Goal: Task Accomplishment & Management: Use online tool/utility

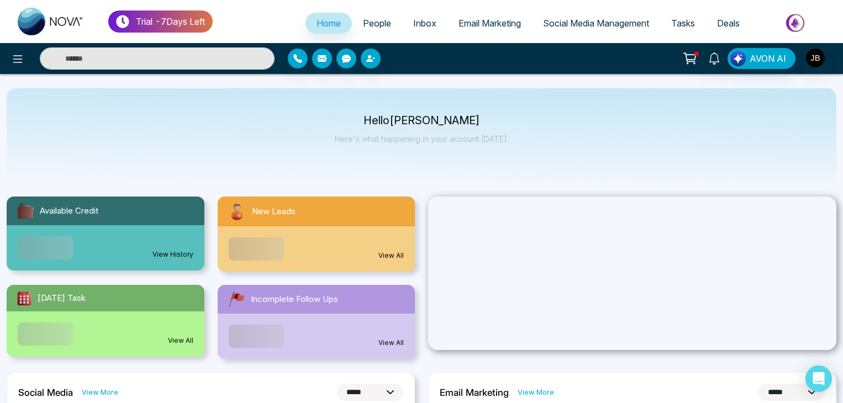
select select "*"
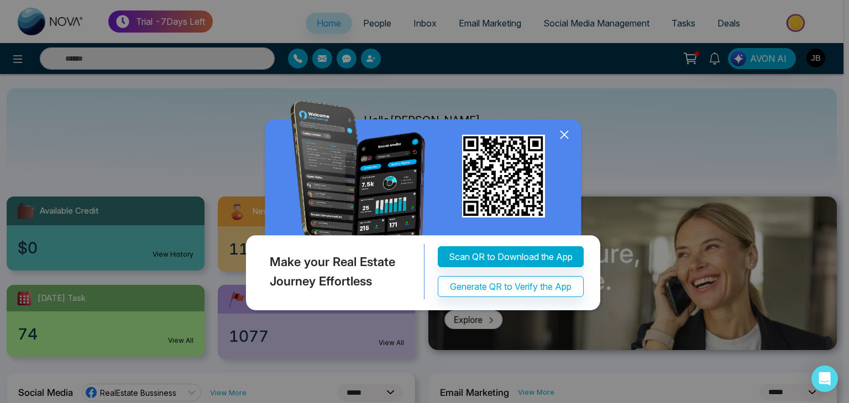
click at [567, 132] on icon at bounding box center [563, 135] width 7 height 7
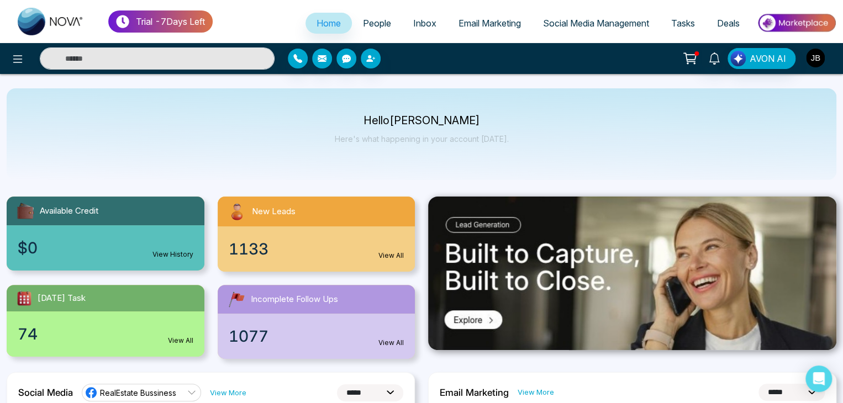
click at [819, 57] on img "button" at bounding box center [815, 58] width 19 height 19
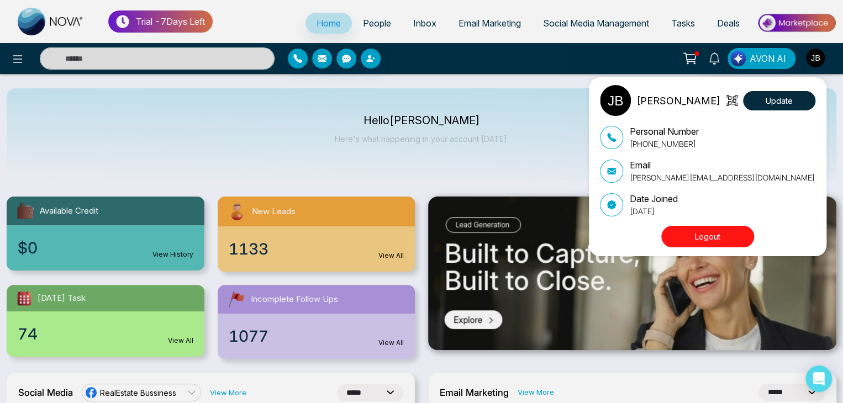
click at [534, 123] on div "Jayesh Satish Badgujar Update Personal Number +918208229191 Email Jayesh@mmnova…" at bounding box center [421, 201] width 843 height 403
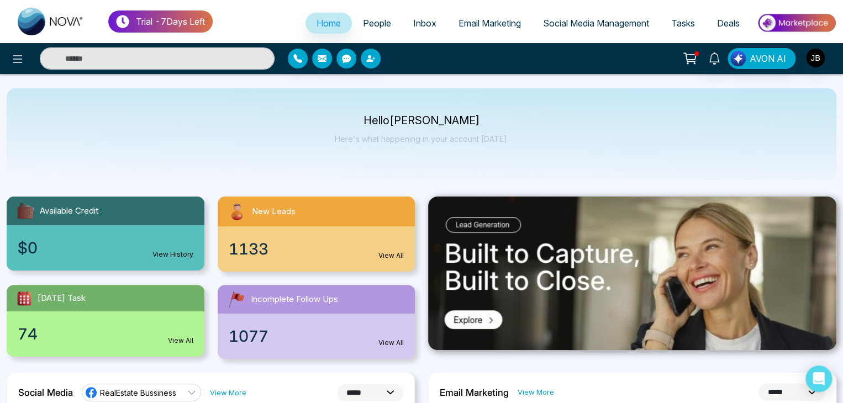
click at [580, 20] on span "Social Media Management" at bounding box center [596, 23] width 106 height 11
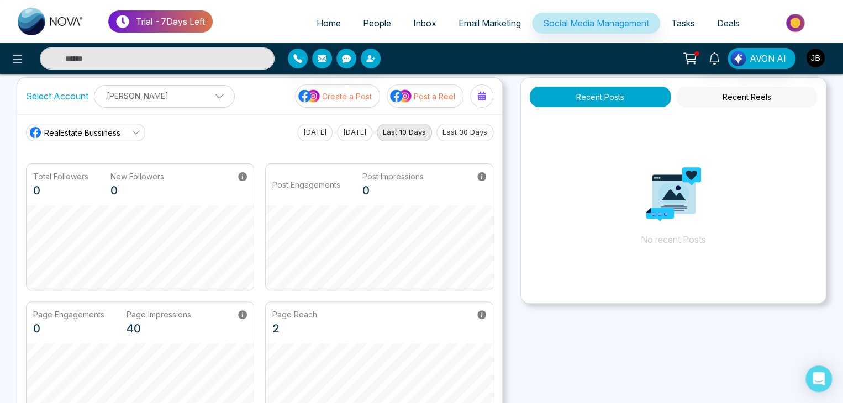
scroll to position [8, 0]
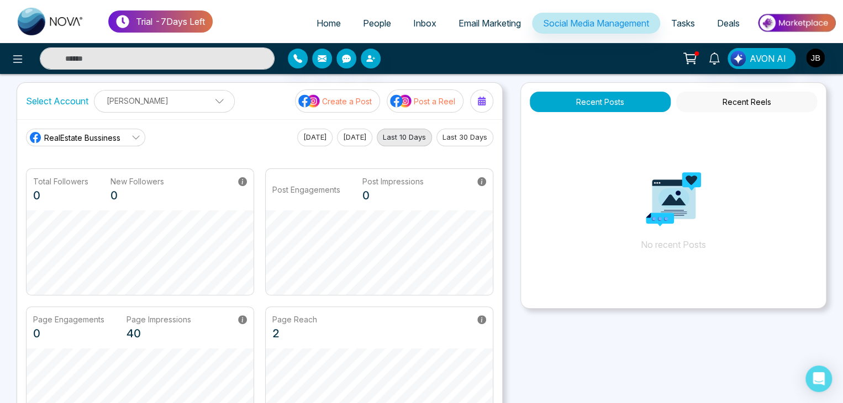
click at [316, 98] on img at bounding box center [309, 101] width 22 height 14
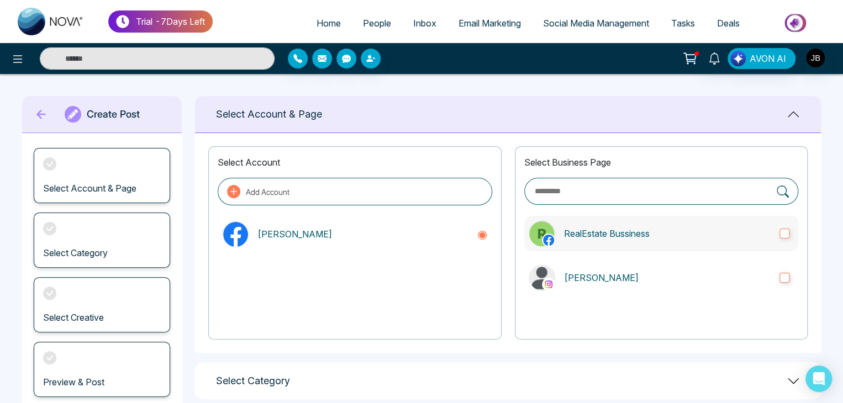
click at [790, 234] on label "RealEstate Bussiness" at bounding box center [661, 233] width 274 height 35
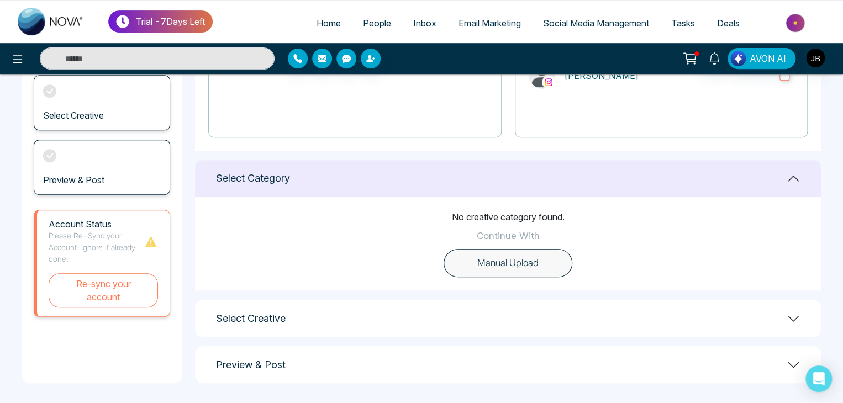
scroll to position [203, 0]
click at [504, 262] on button "Manual Upload" at bounding box center [508, 263] width 129 height 29
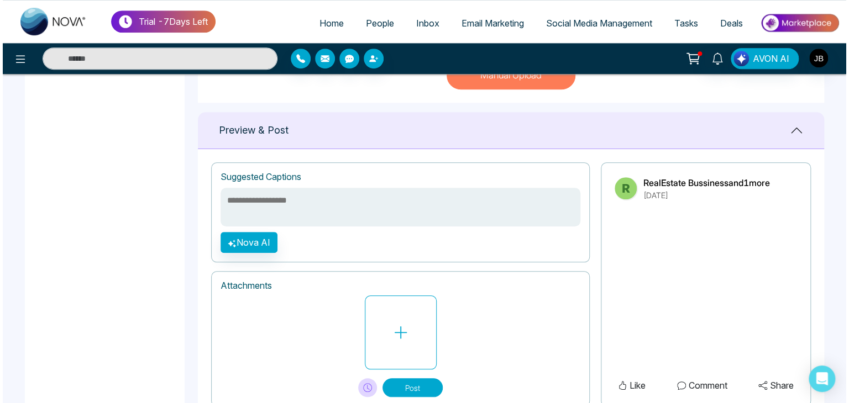
scroll to position [392, 0]
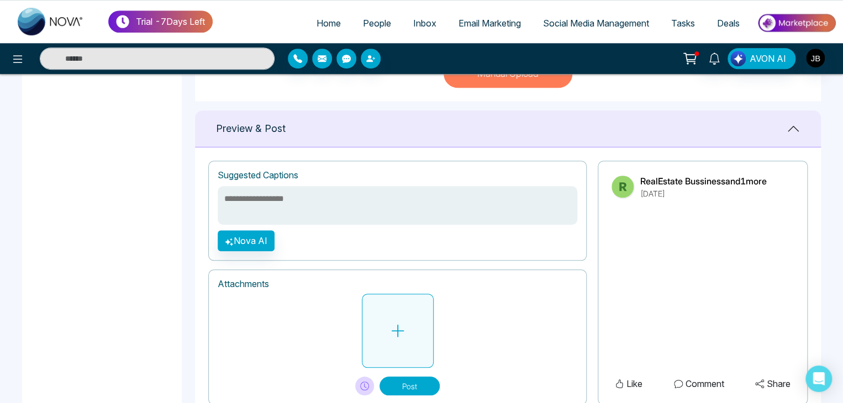
click at [407, 333] on button at bounding box center [398, 331] width 72 height 74
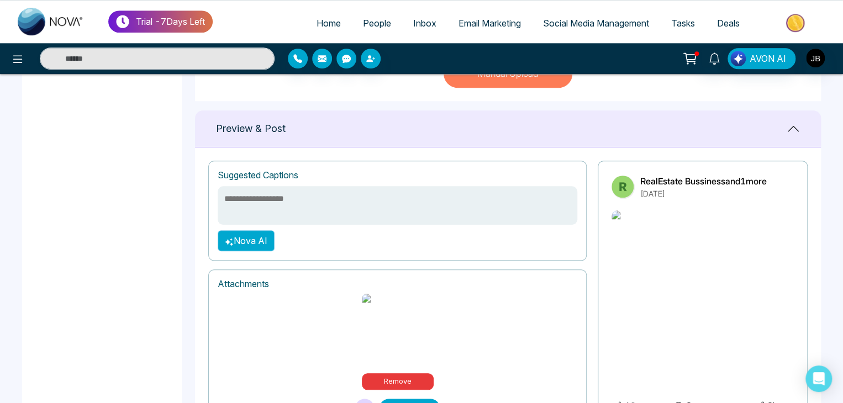
click at [250, 235] on button "Nova AI" at bounding box center [246, 240] width 57 height 21
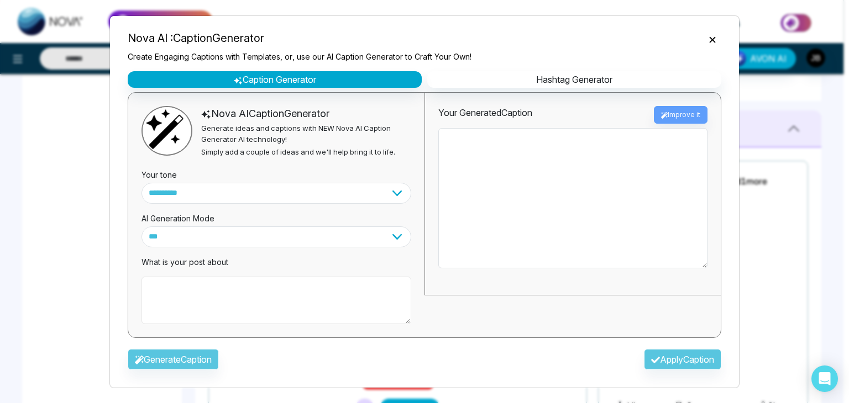
click at [196, 283] on textarea at bounding box center [276, 301] width 270 height 48
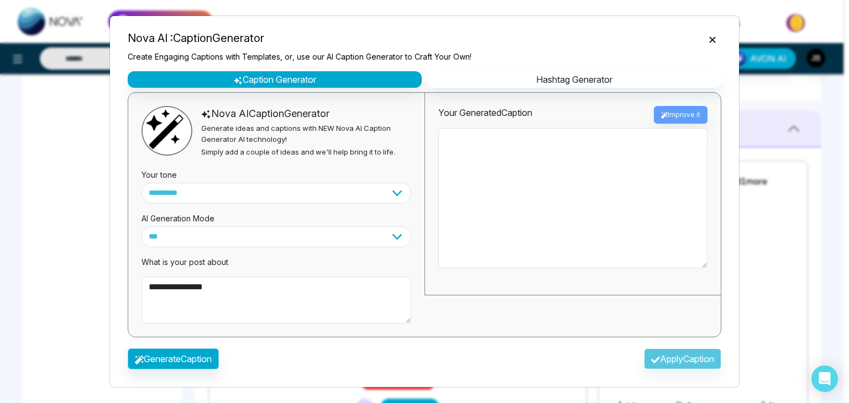
type textarea "**********"
click at [183, 355] on button "Generate Caption" at bounding box center [173, 359] width 91 height 21
type textarea "**********"
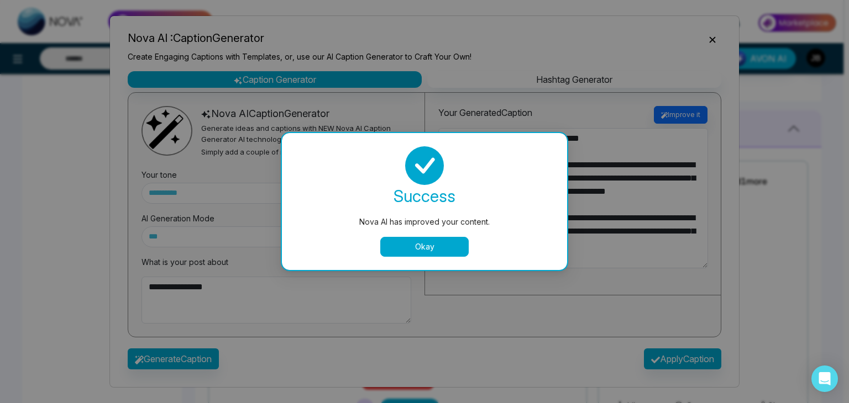
click at [381, 250] on button "Okay" at bounding box center [424, 247] width 88 height 20
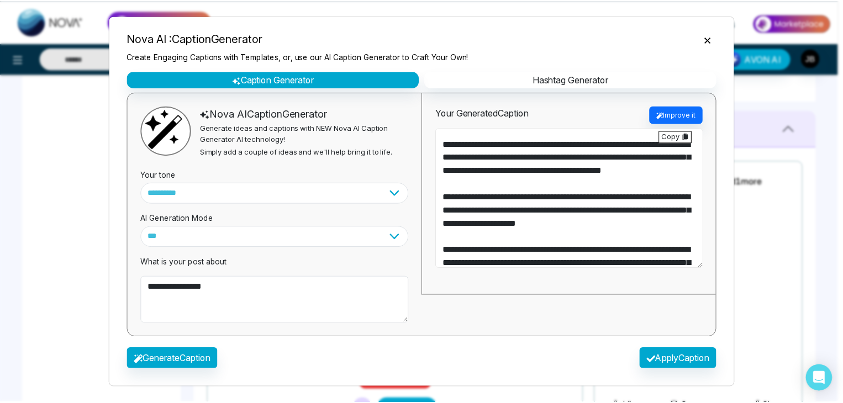
scroll to position [93, 0]
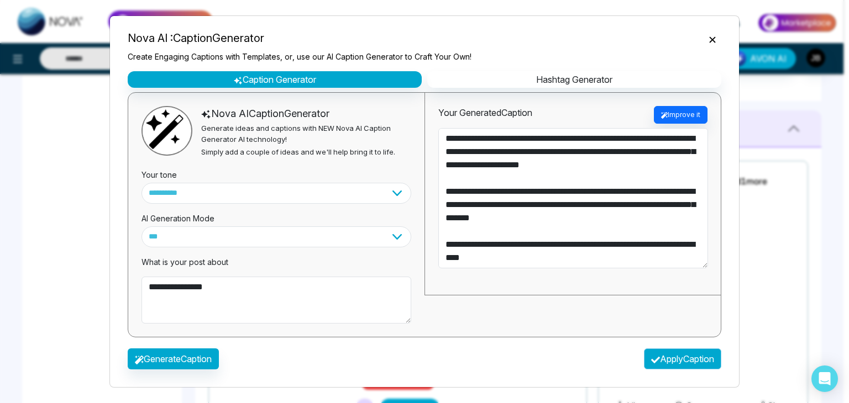
click at [672, 361] on button "Apply Caption" at bounding box center [682, 359] width 77 height 21
type textarea "**********"
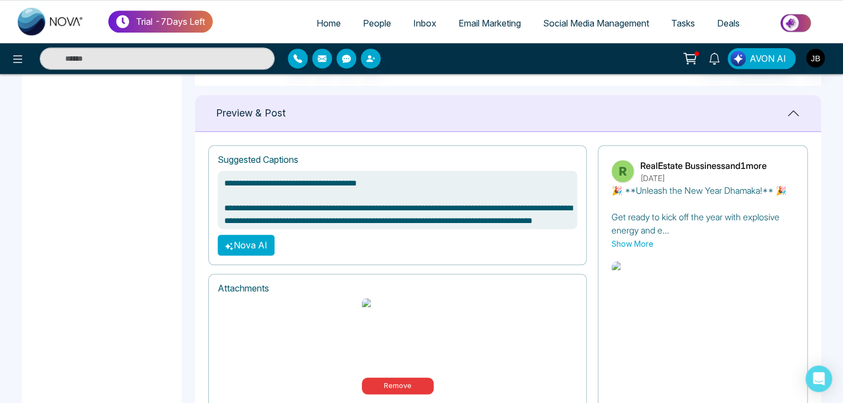
scroll to position [507, 0]
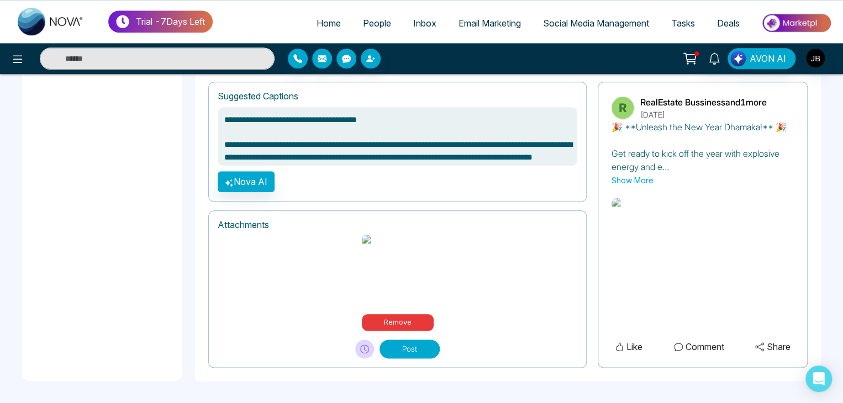
click at [616, 349] on icon at bounding box center [619, 347] width 7 height 9
click at [624, 350] on button "Like" at bounding box center [629, 347] width 34 height 14
click at [771, 344] on button "Share" at bounding box center [773, 347] width 42 height 14
click at [396, 351] on button "Post" at bounding box center [410, 349] width 60 height 19
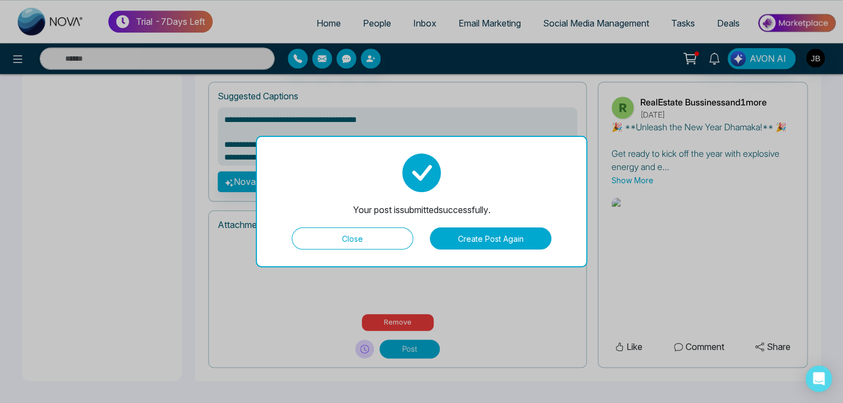
click at [477, 239] on button "Create Post Again" at bounding box center [491, 239] width 122 height 22
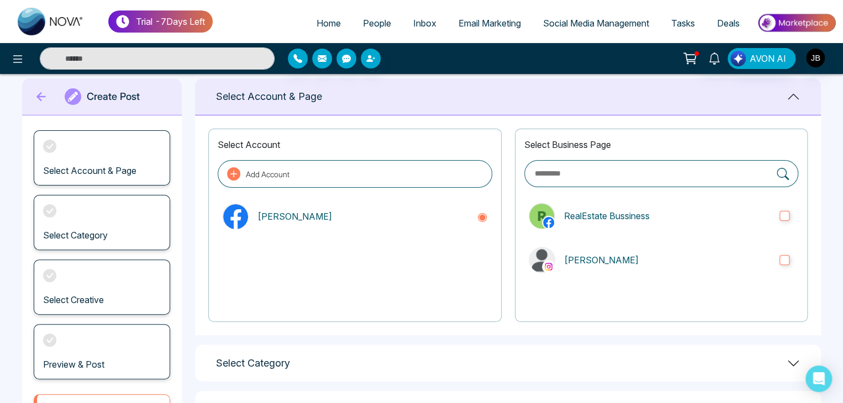
scroll to position [0, 0]
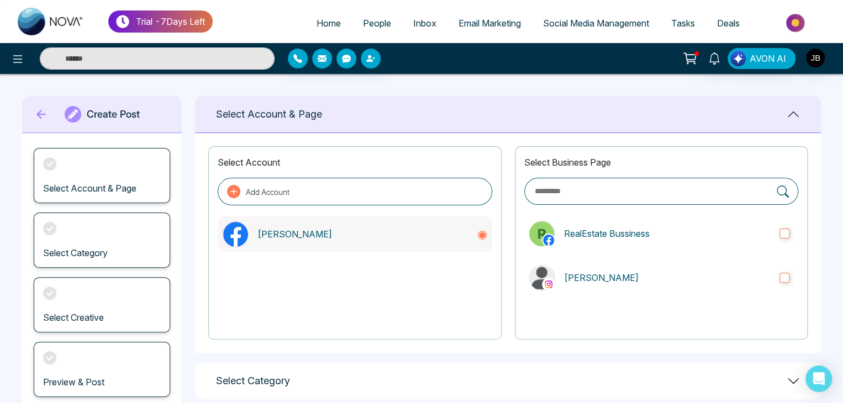
click at [286, 235] on p "Jayesh Nova" at bounding box center [362, 234] width 210 height 13
click at [597, 230] on p "RealEstate Bussiness" at bounding box center [667, 233] width 207 height 13
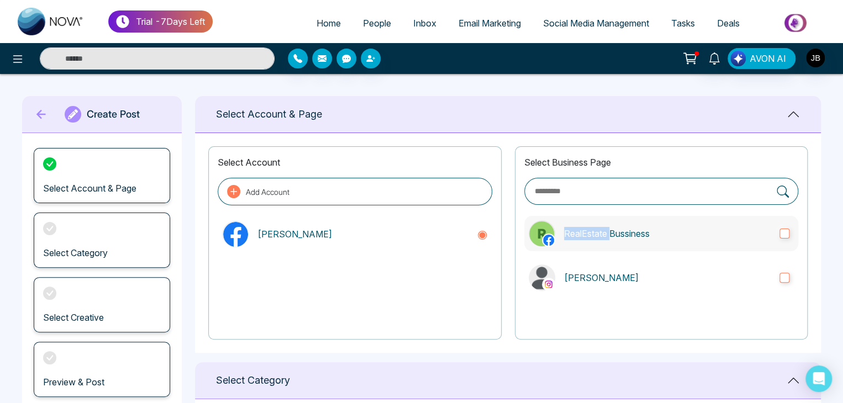
click at [597, 230] on p "RealEstate Bussiness" at bounding box center [667, 233] width 207 height 13
click at [597, 232] on p "RealEstate Bussiness" at bounding box center [667, 233] width 207 height 13
click at [561, 237] on label "RealEstate Bussiness" at bounding box center [661, 233] width 274 height 35
click at [39, 114] on icon at bounding box center [40, 114] width 9 height 9
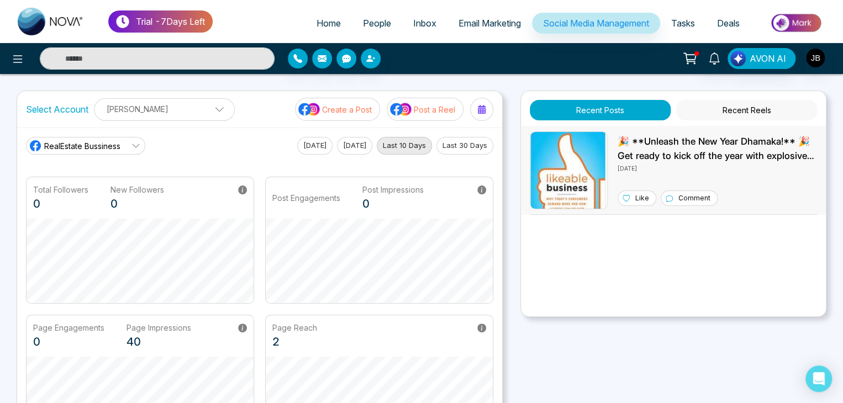
click at [626, 197] on icon at bounding box center [626, 198] width 7 height 7
click at [730, 109] on button "Recent Reels" at bounding box center [746, 110] width 141 height 20
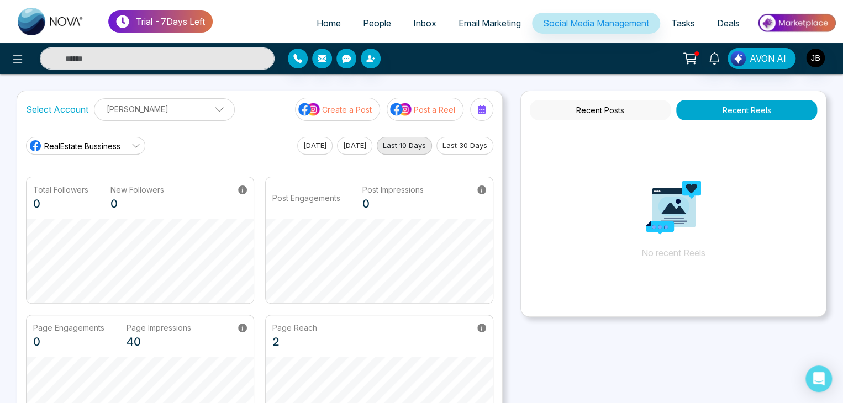
click at [310, 144] on button "[DATE]" at bounding box center [314, 146] width 35 height 18
click at [597, 117] on button "Recent Posts" at bounding box center [600, 110] width 141 height 20
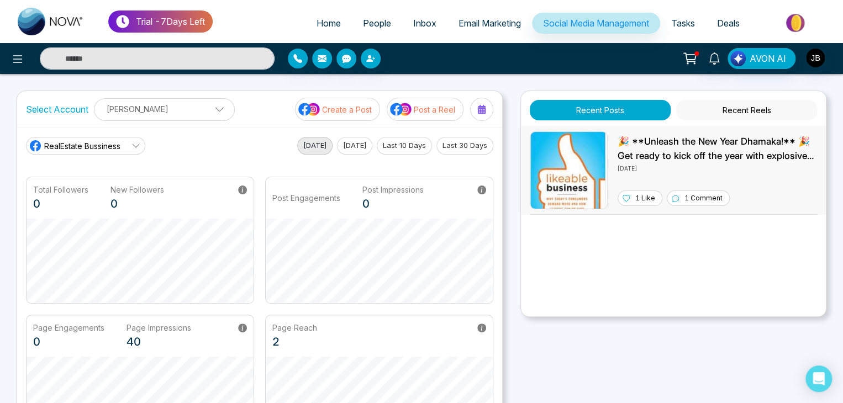
click at [687, 146] on p "🎉 **Unleash the New Year Dhamaka!** 🎉 Get ready to kick off the year with explo…" at bounding box center [717, 149] width 199 height 28
click at [436, 109] on p "Post a Reel" at bounding box center [434, 110] width 41 height 12
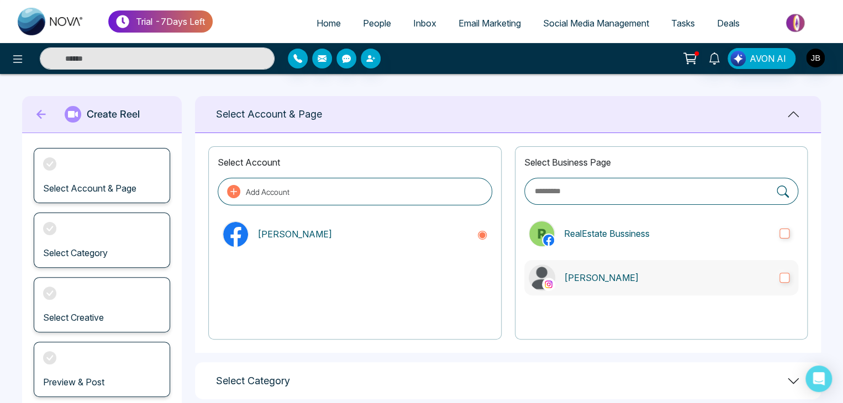
click at [575, 275] on p "Jayesh" at bounding box center [667, 277] width 207 height 13
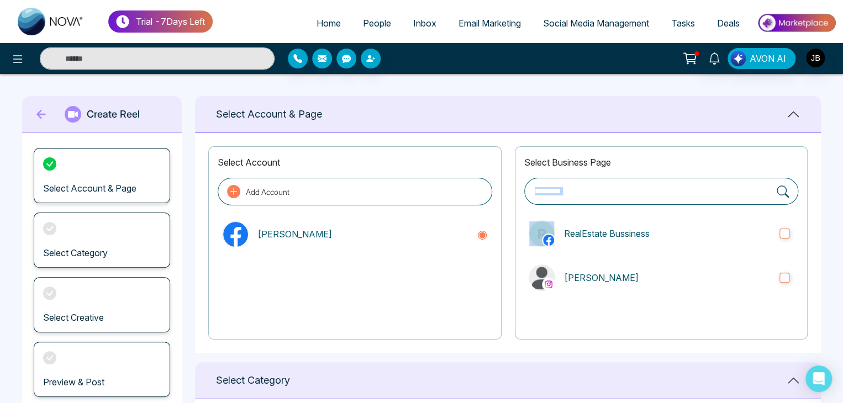
drag, startPoint x: 843, startPoint y: 167, endPoint x: 848, endPoint y: 211, distance: 44.0
click at [843, 211] on html "**********" at bounding box center [421, 201] width 843 height 403
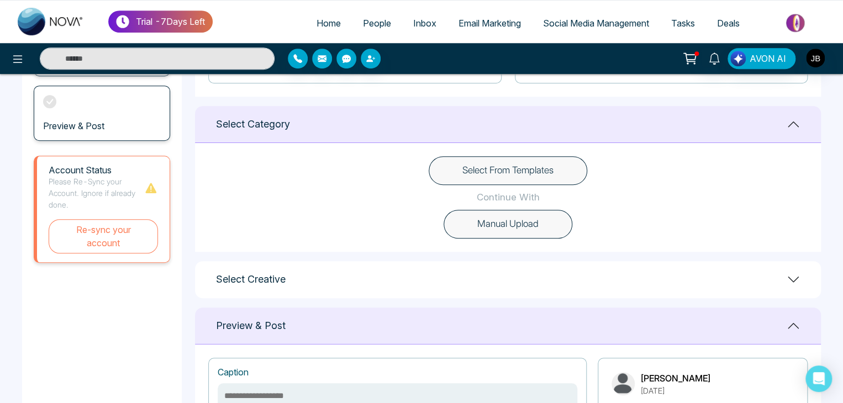
scroll to position [267, 0]
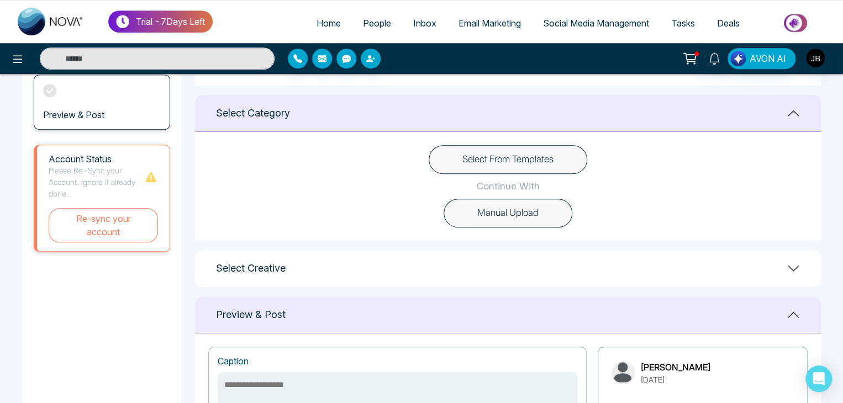
click at [536, 156] on button "Select From Templates" at bounding box center [508, 159] width 159 height 29
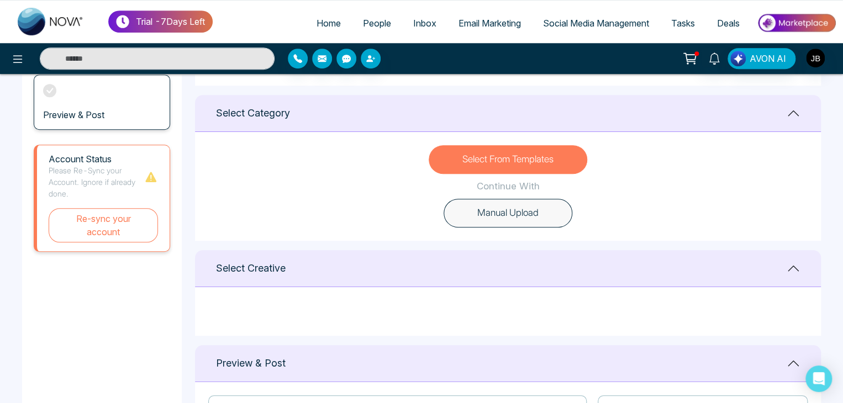
click at [511, 212] on button "Manual Upload" at bounding box center [508, 213] width 129 height 29
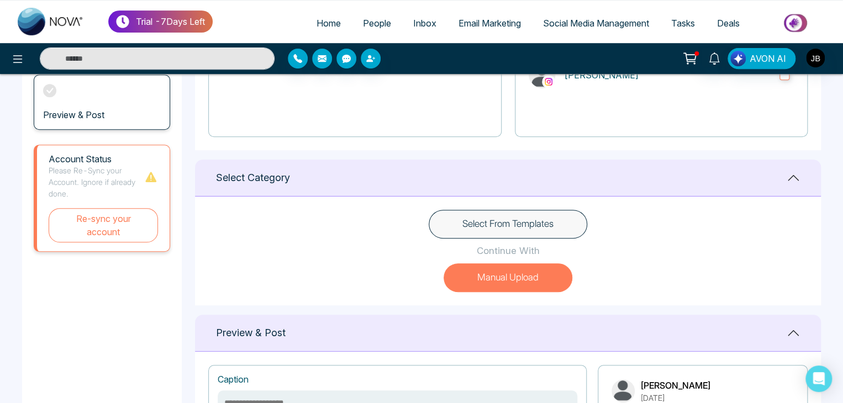
click at [497, 228] on button "Select From Templates" at bounding box center [508, 224] width 159 height 29
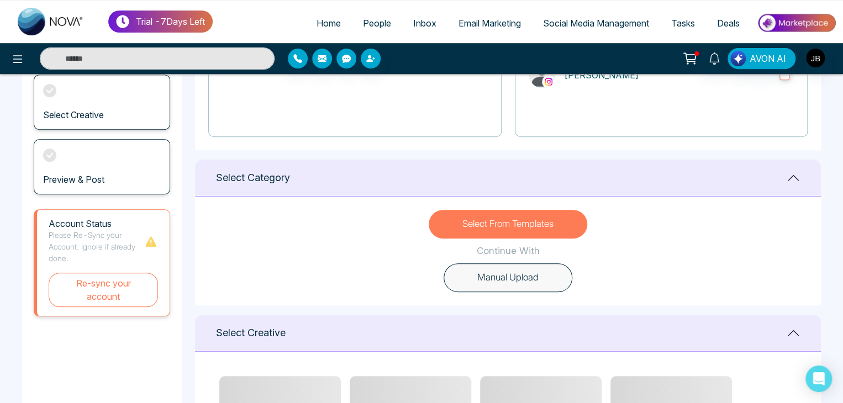
click at [493, 251] on p "Continue With" at bounding box center [508, 251] width 63 height 14
click at [494, 277] on button "Manual Upload" at bounding box center [508, 278] width 129 height 29
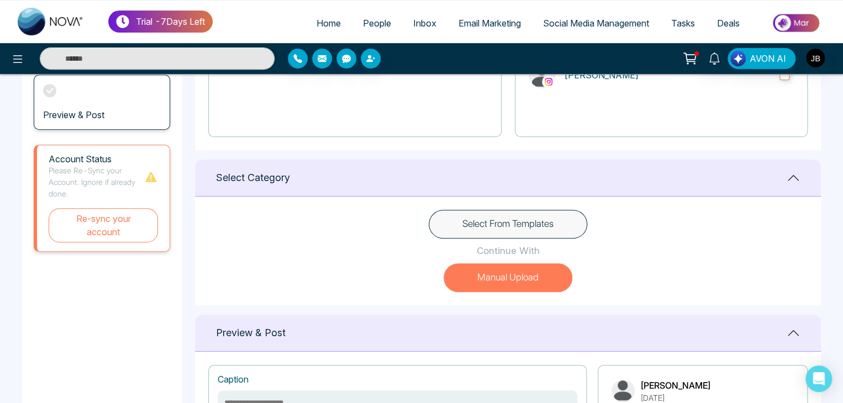
click at [491, 224] on button "Select From Templates" at bounding box center [508, 224] width 159 height 29
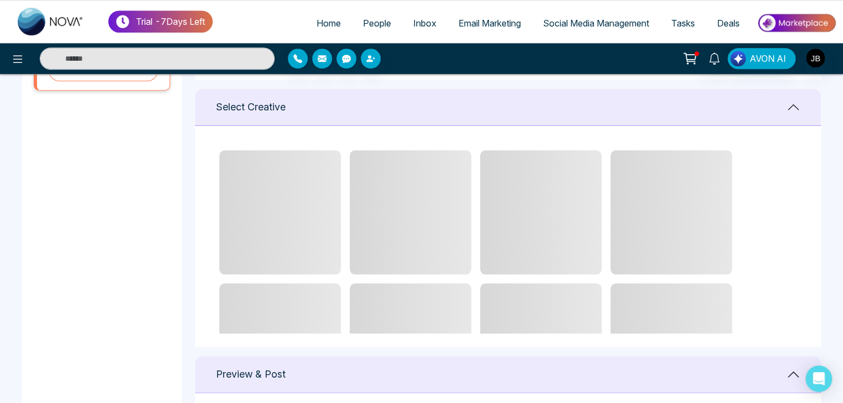
scroll to position [431, 0]
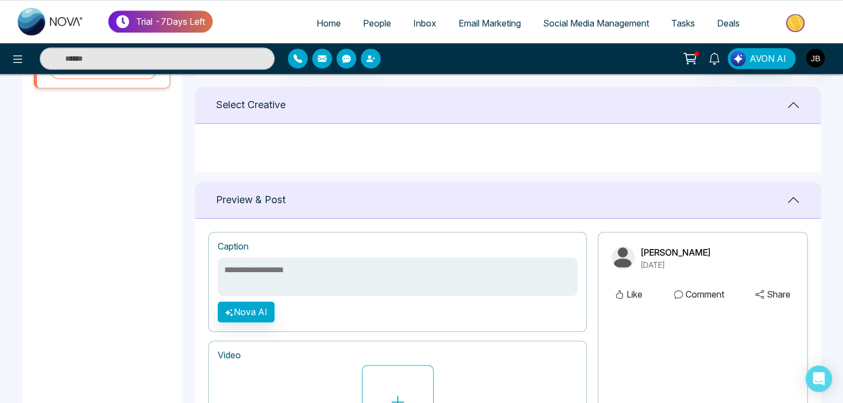
click at [345, 264] on textarea at bounding box center [398, 276] width 360 height 39
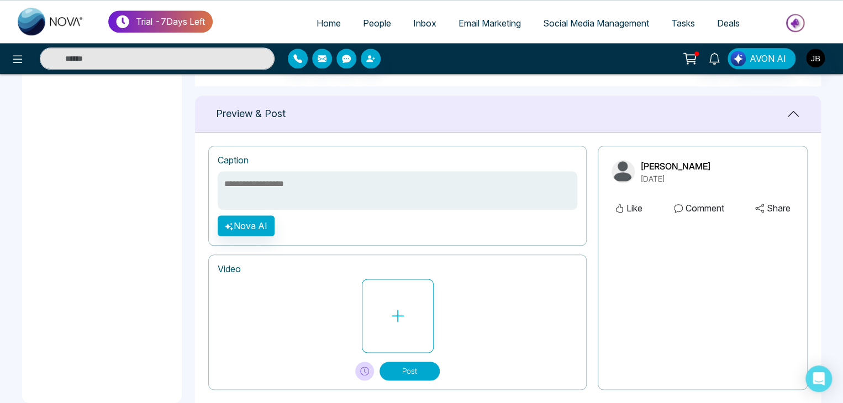
scroll to position [538, 0]
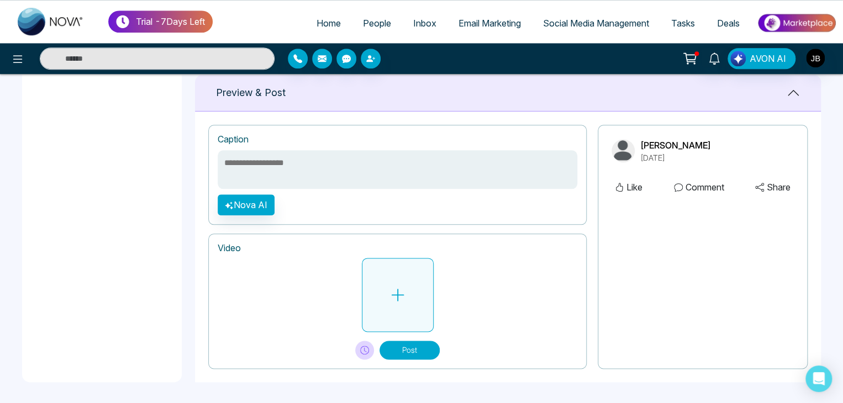
click at [381, 286] on button at bounding box center [398, 295] width 72 height 74
click at [388, 310] on button at bounding box center [398, 295] width 72 height 74
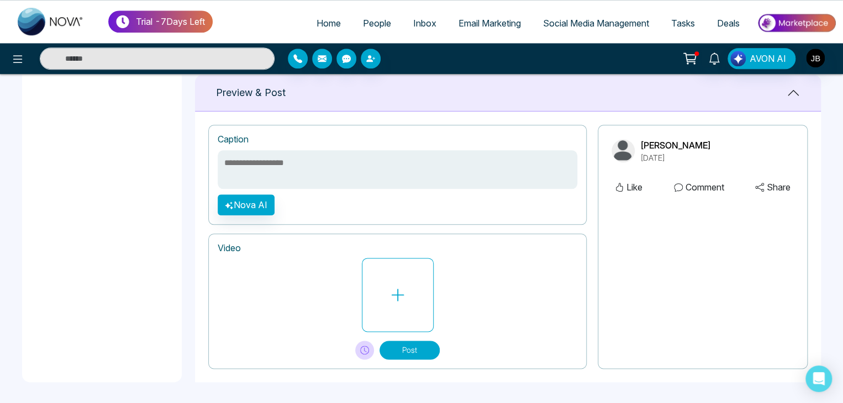
click at [395, 244] on h1 "Video" at bounding box center [398, 248] width 360 height 10
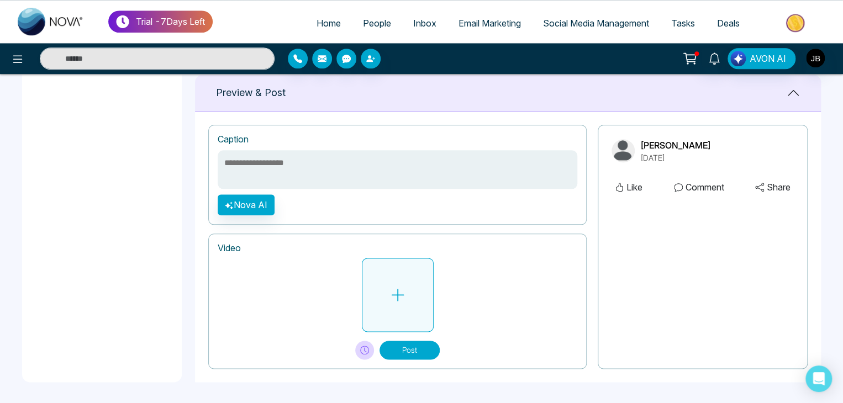
click at [395, 319] on button at bounding box center [398, 295] width 72 height 74
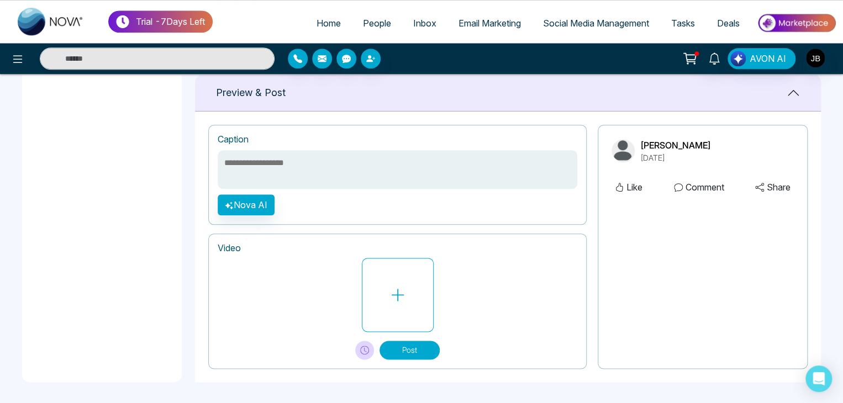
click at [376, 254] on div "Video Post" at bounding box center [397, 301] width 378 height 135
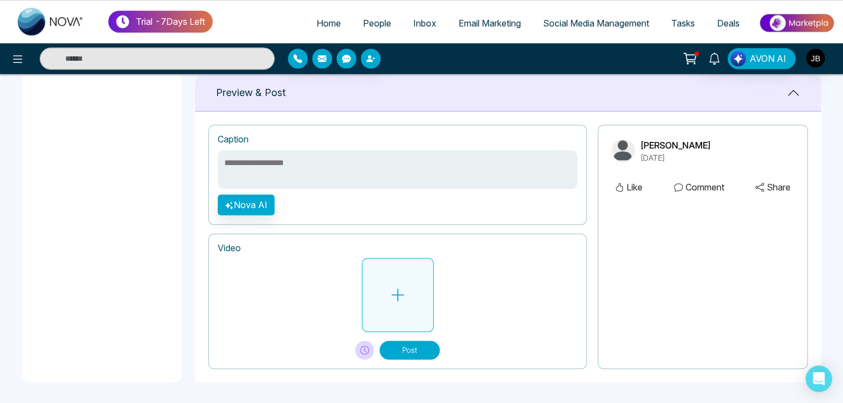
click at [399, 295] on icon at bounding box center [398, 295] width 17 height 17
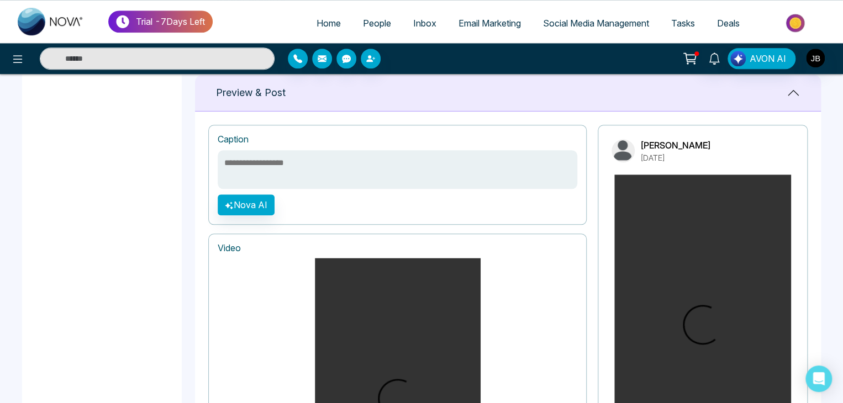
drag, startPoint x: 838, startPoint y: 216, endPoint x: 842, endPoint y: 253, distance: 36.7
click at [842, 253] on main "**********" at bounding box center [421, 91] width 843 height 1111
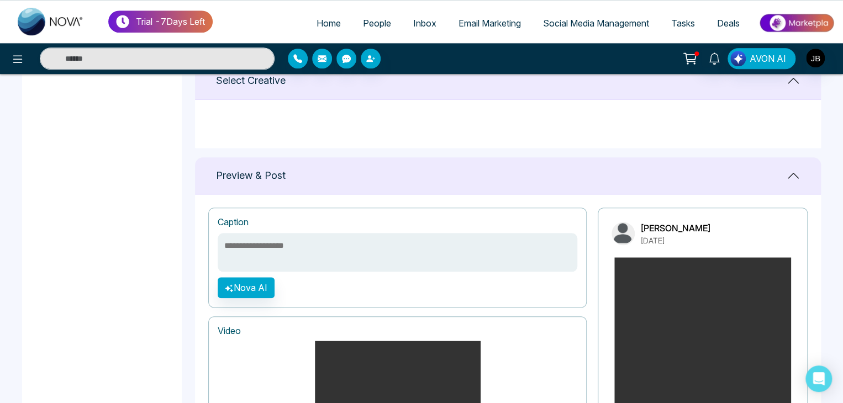
scroll to position [449, 0]
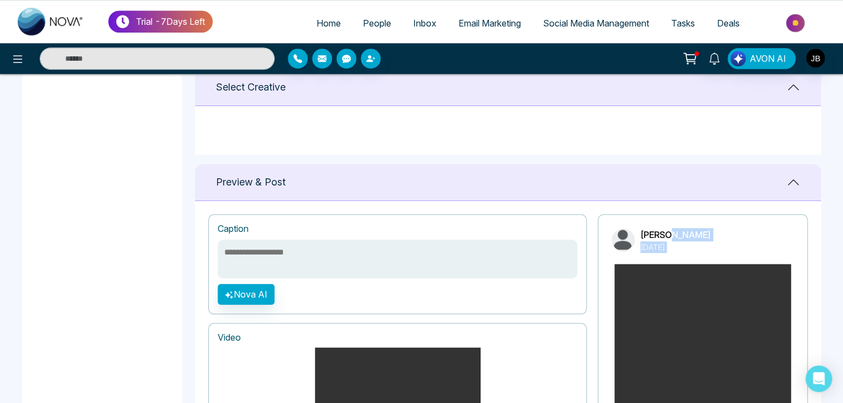
drag, startPoint x: 837, startPoint y: 208, endPoint x: 836, endPoint y: 268, distance: 59.7
click at [836, 268] on main "**********" at bounding box center [421, 180] width 843 height 1111
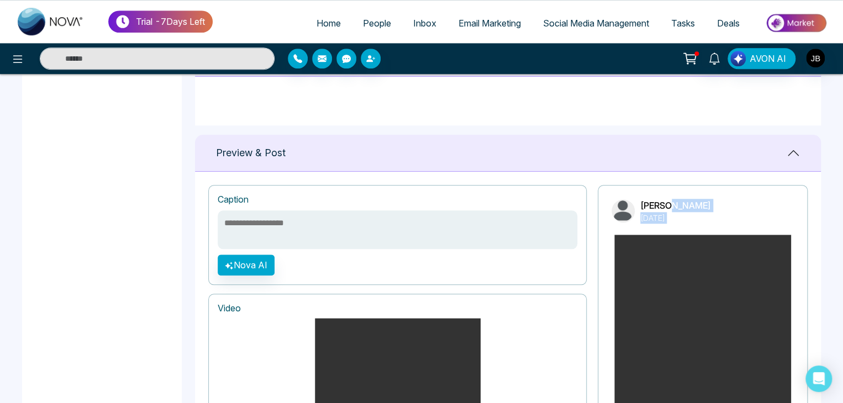
scroll to position [780, 0]
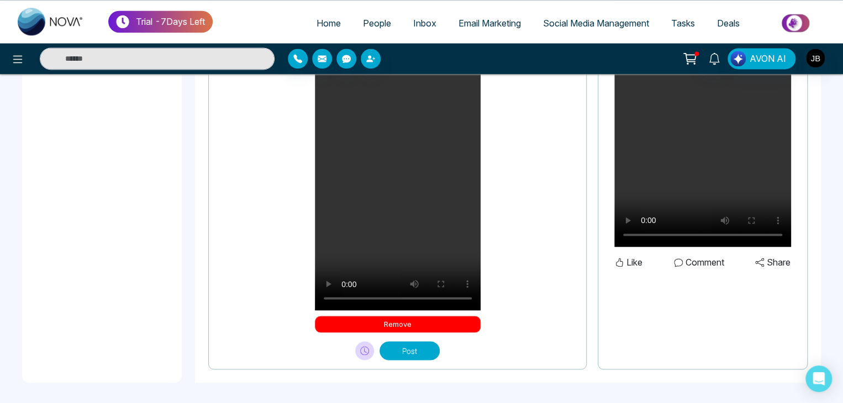
click at [449, 317] on button "Remove" at bounding box center [398, 324] width 166 height 17
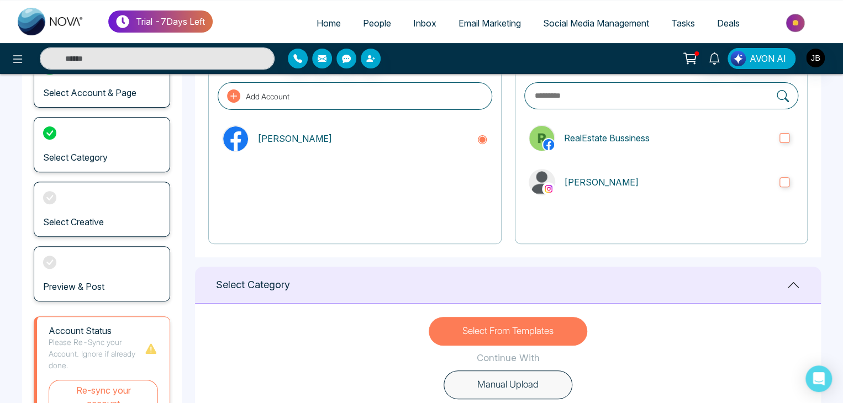
scroll to position [89, 0]
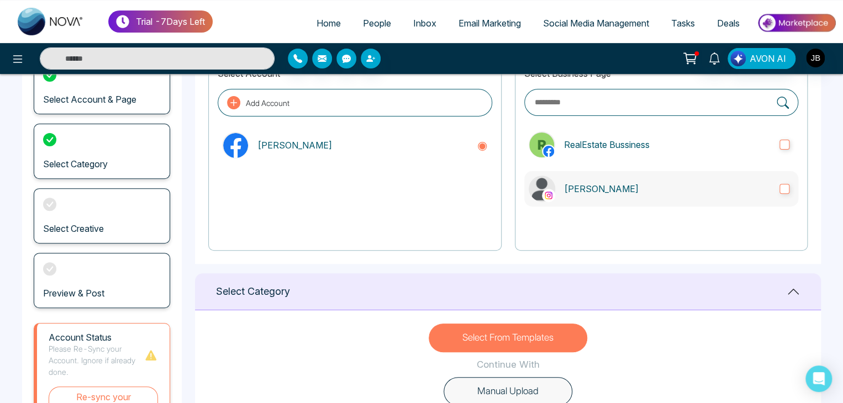
click at [561, 185] on label "Jayesh" at bounding box center [661, 188] width 274 height 35
click at [550, 194] on img at bounding box center [548, 195] width 11 height 11
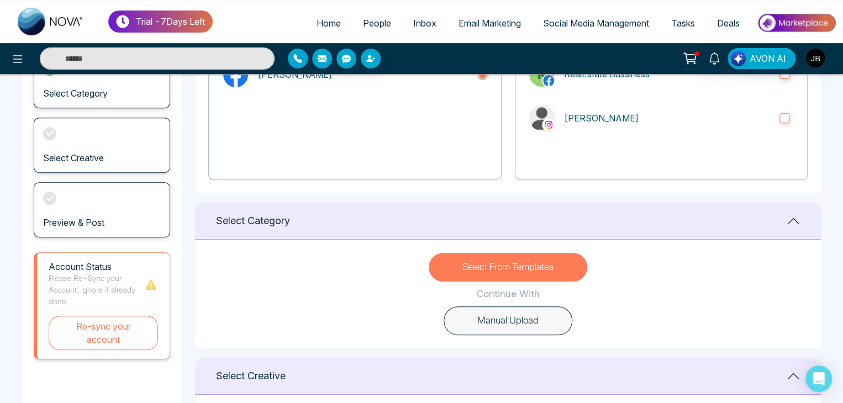
scroll to position [181, 0]
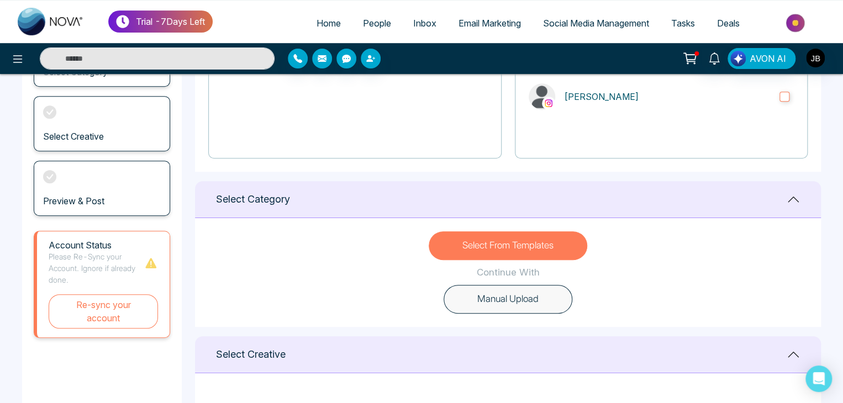
click at [496, 245] on button "Select From Templates" at bounding box center [508, 246] width 159 height 29
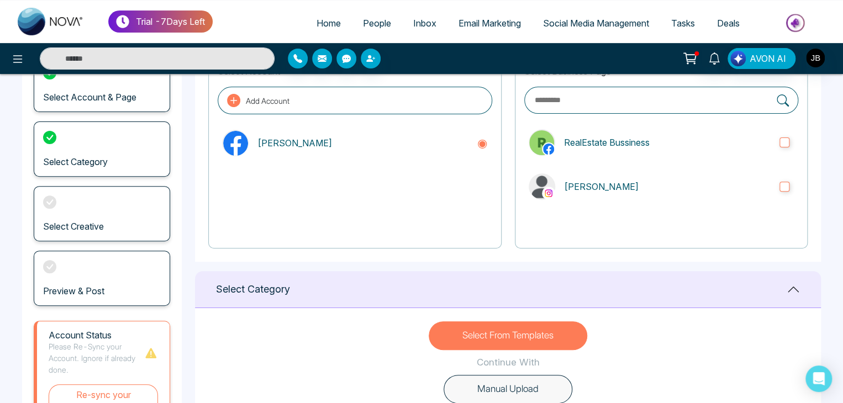
scroll to position [64, 0]
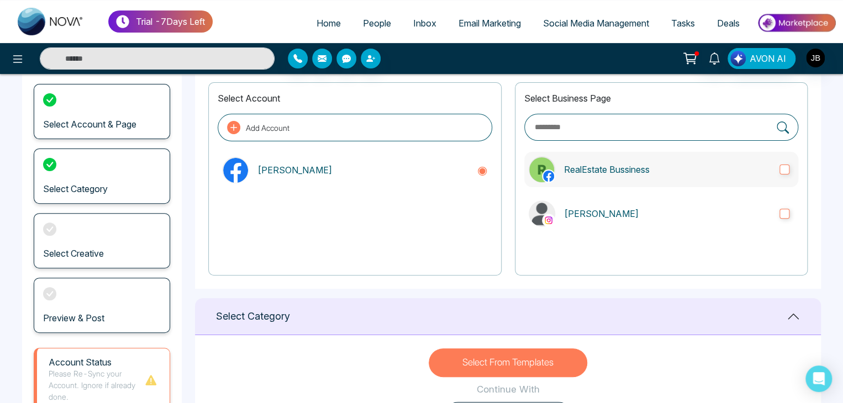
click at [658, 168] on p "RealEstate Bussiness" at bounding box center [667, 169] width 207 height 13
click at [559, 210] on label "Jayesh" at bounding box center [661, 213] width 274 height 35
click at [560, 211] on label "Jayesh" at bounding box center [661, 213] width 274 height 35
click at [497, 367] on button "Select From Templates" at bounding box center [508, 363] width 159 height 29
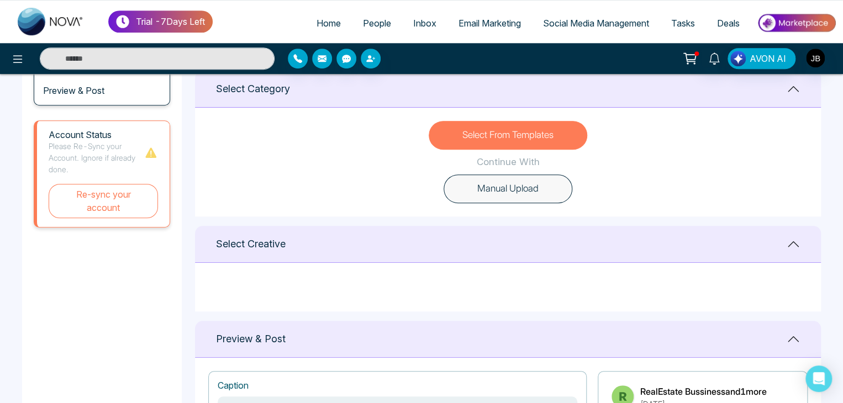
scroll to position [299, 0]
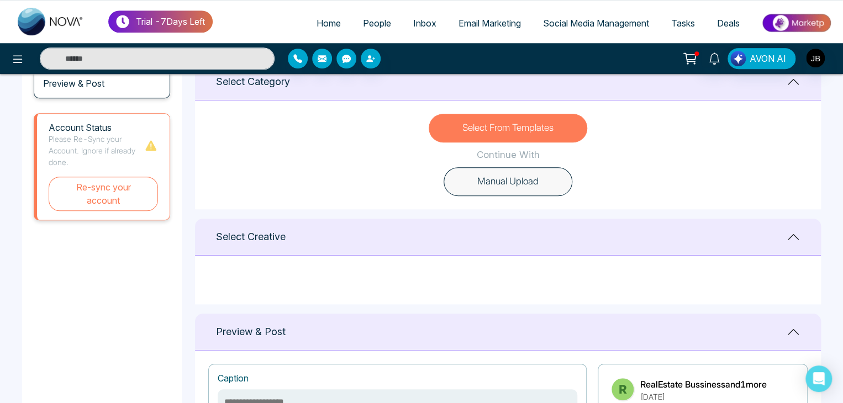
click at [513, 181] on button "Manual Upload" at bounding box center [508, 181] width 129 height 29
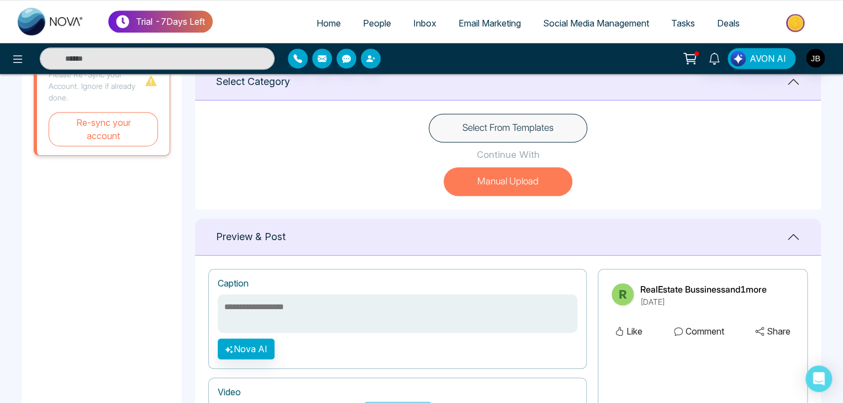
scroll to position [234, 0]
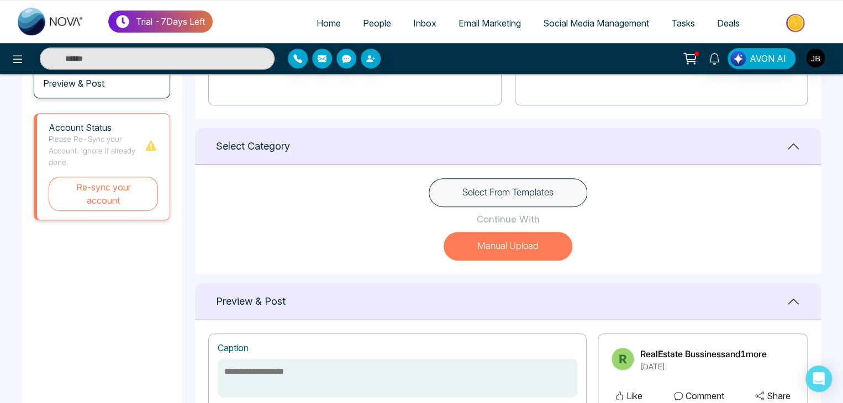
click at [481, 245] on button "Manual Upload" at bounding box center [508, 246] width 129 height 29
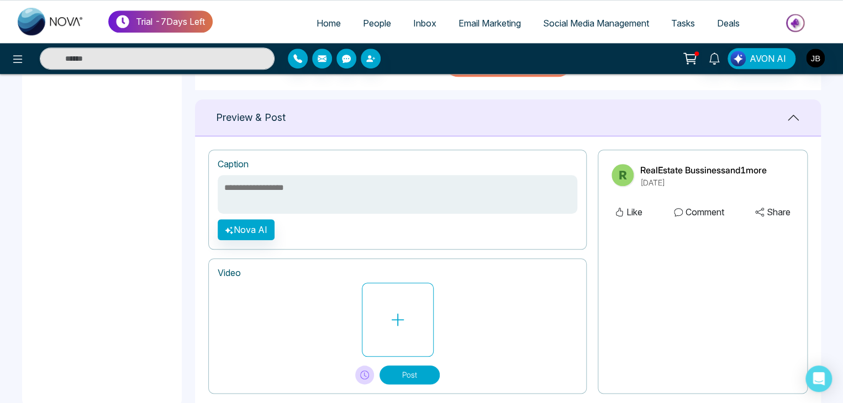
scroll to position [443, 0]
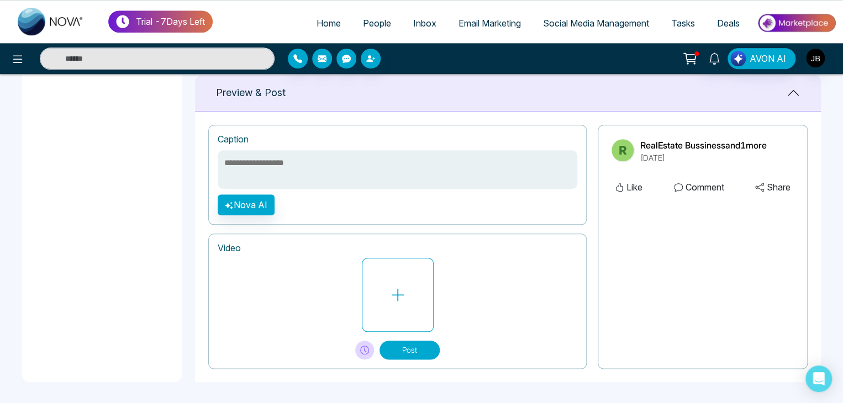
click at [630, 186] on button "Like" at bounding box center [629, 187] width 34 height 14
click at [254, 196] on button "Nova AI" at bounding box center [246, 204] width 57 height 21
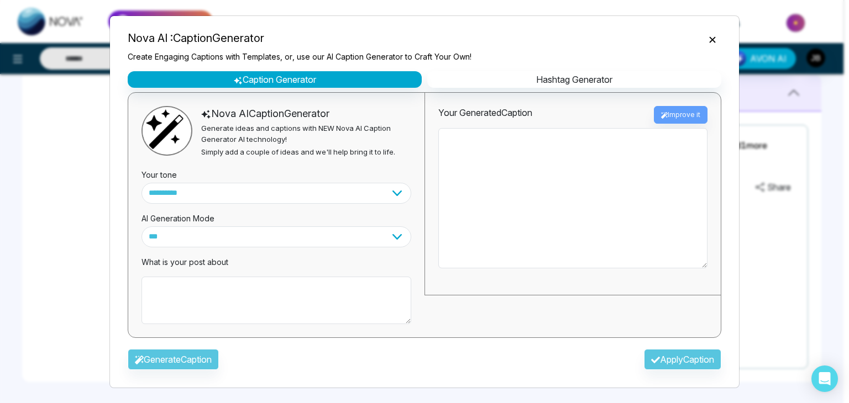
click at [62, 208] on div "**********" at bounding box center [424, 201] width 849 height 403
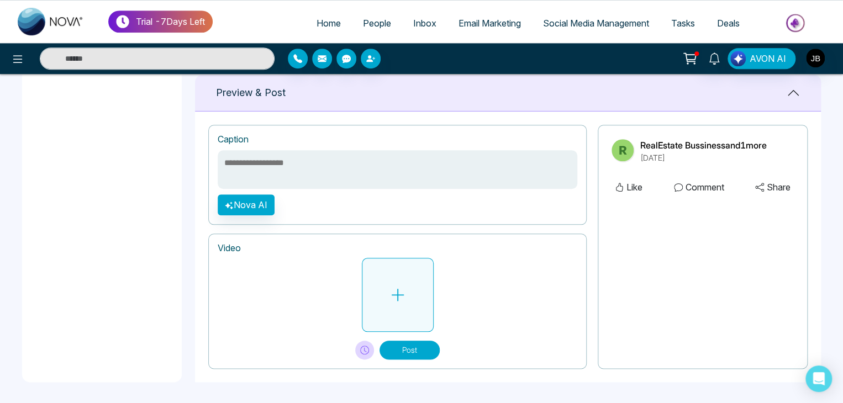
click at [396, 303] on button at bounding box center [398, 295] width 72 height 74
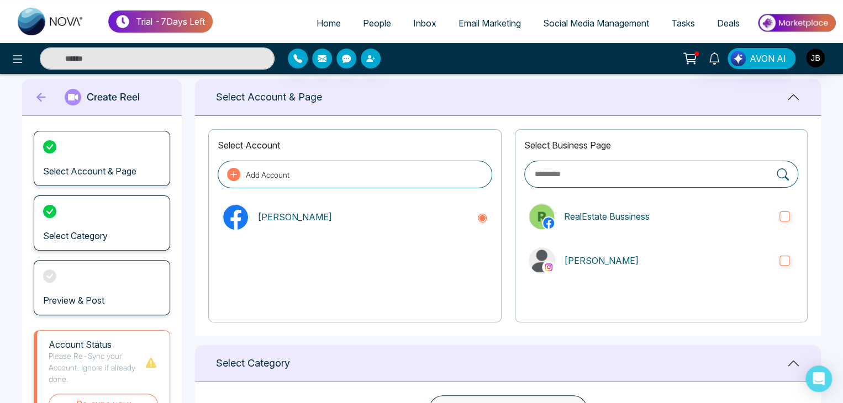
scroll to position [0, 0]
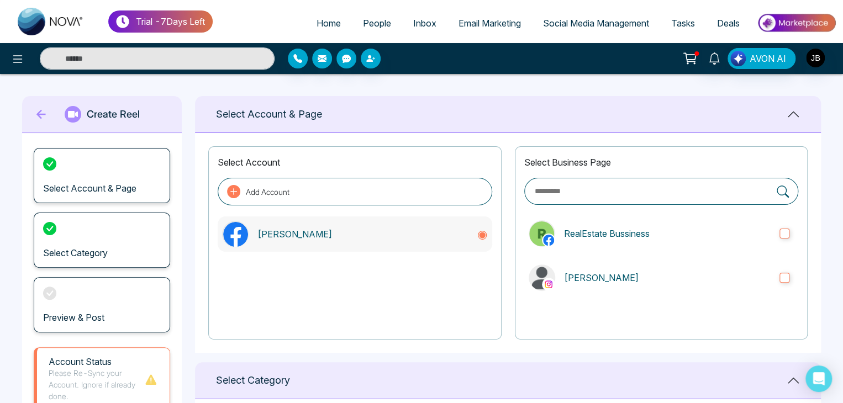
click at [297, 233] on p "Jayesh Nova" at bounding box center [362, 234] width 210 height 13
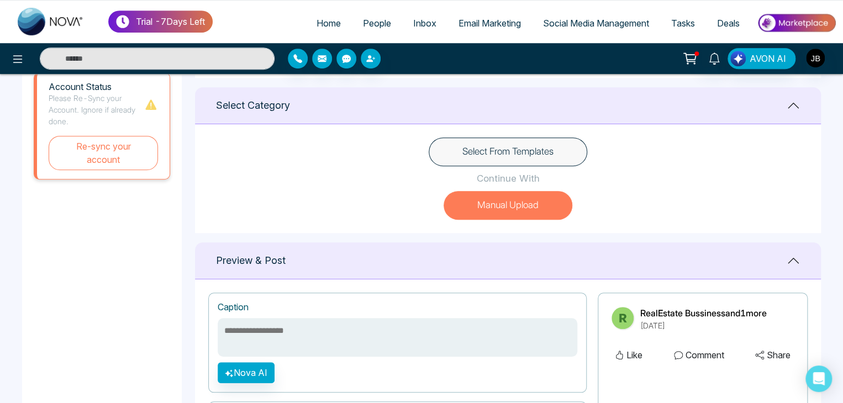
scroll to position [268, 0]
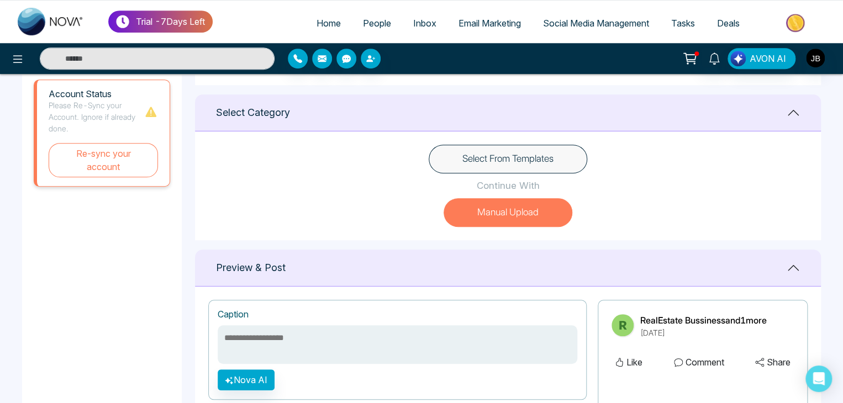
click at [493, 211] on button "Manual Upload" at bounding box center [508, 212] width 129 height 29
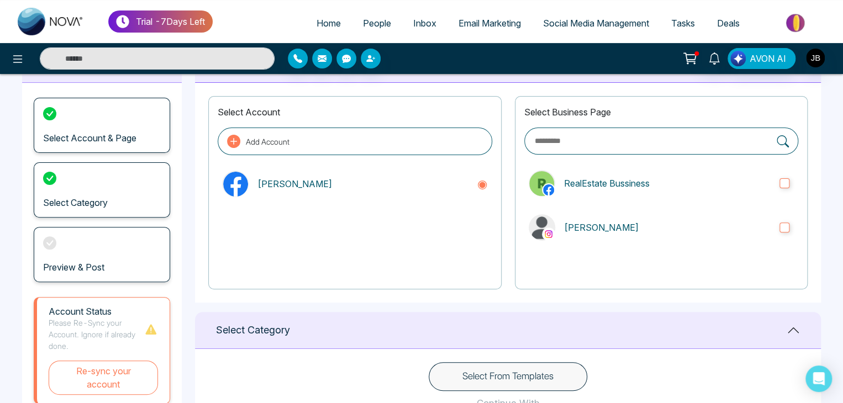
scroll to position [37, 0]
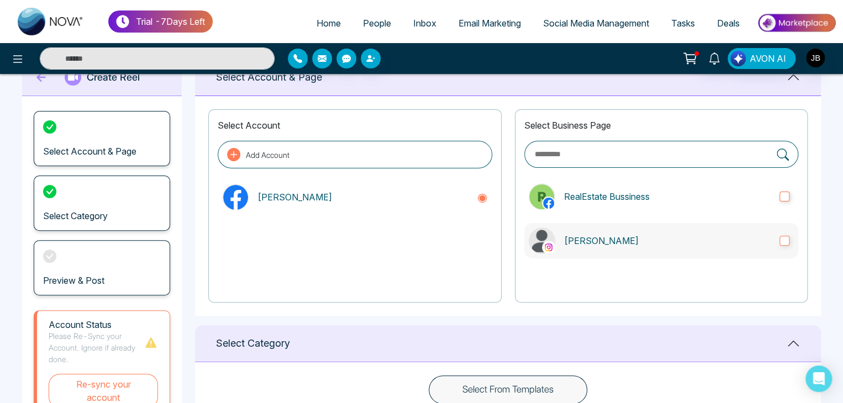
click at [791, 241] on label "Jayesh" at bounding box center [661, 240] width 274 height 35
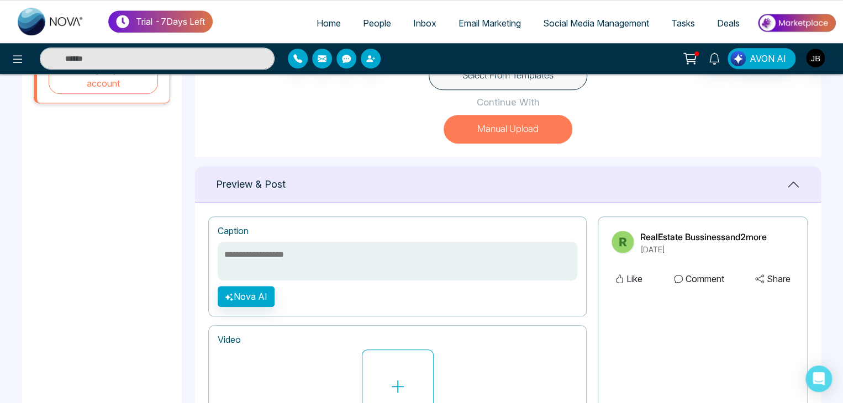
scroll to position [352, 0]
click at [550, 128] on button "Manual Upload" at bounding box center [508, 128] width 129 height 29
click at [491, 133] on button "Manual Upload" at bounding box center [508, 128] width 129 height 29
click at [498, 92] on div "Select From Templates Continue With Manual Upload" at bounding box center [508, 102] width 626 height 109
drag, startPoint x: 500, startPoint y: 71, endPoint x: 498, endPoint y: 86, distance: 15.0
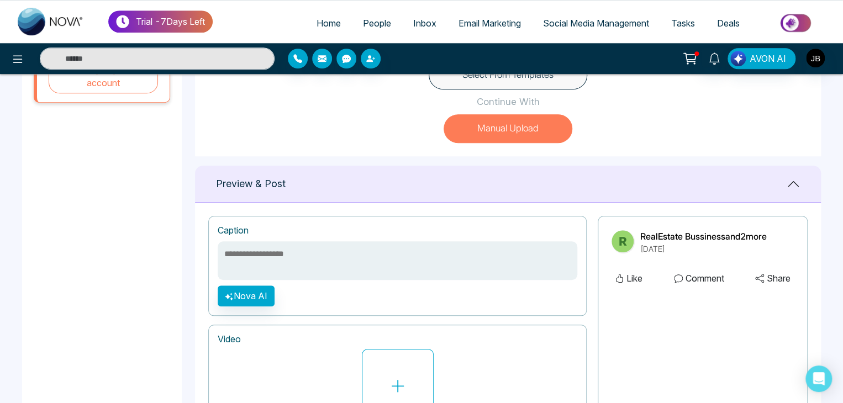
click at [500, 73] on div "AVON AI" at bounding box center [421, 58] width 843 height 31
click at [498, 81] on button "Select From Templates" at bounding box center [508, 75] width 159 height 29
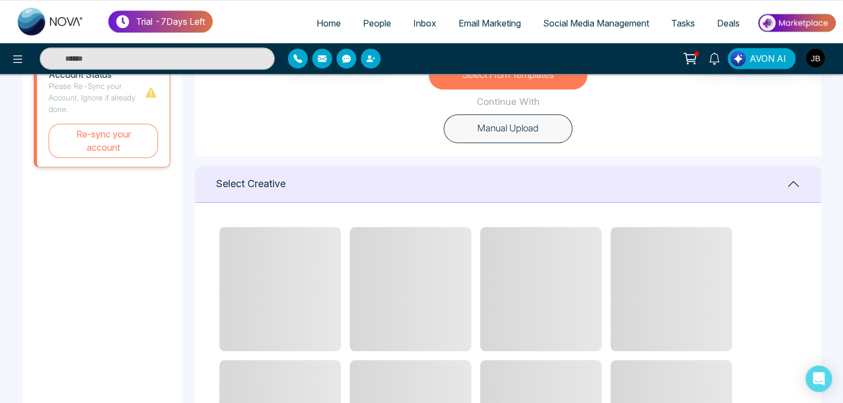
scroll to position [417, 0]
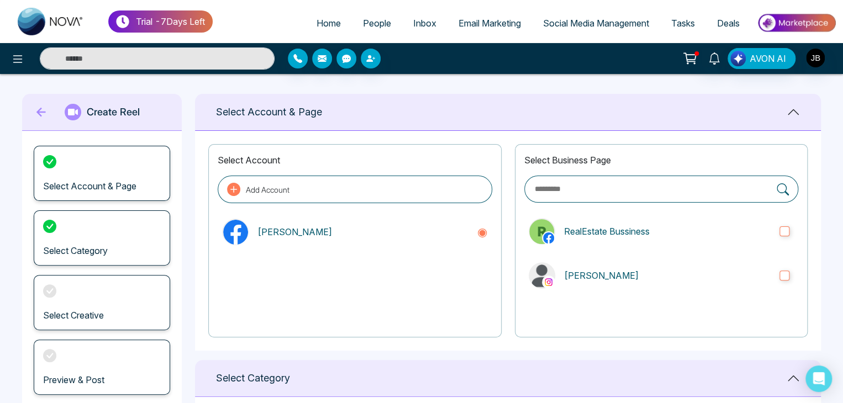
scroll to position [0, 0]
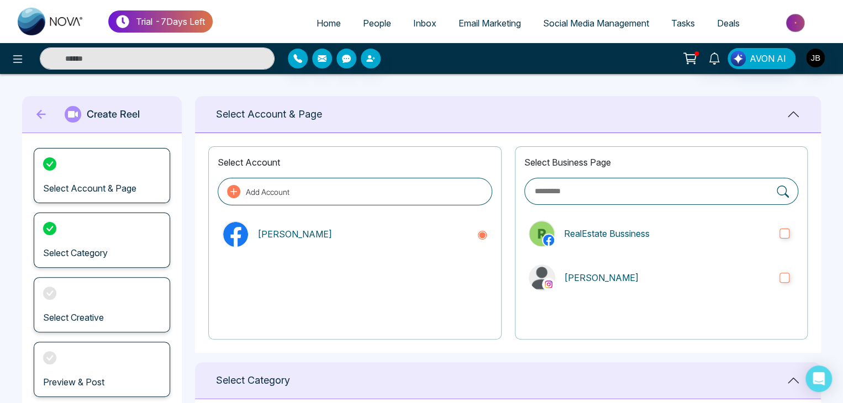
click at [570, 192] on input "text" at bounding box center [653, 191] width 238 height 13
click at [623, 273] on p "Jayesh" at bounding box center [667, 277] width 207 height 13
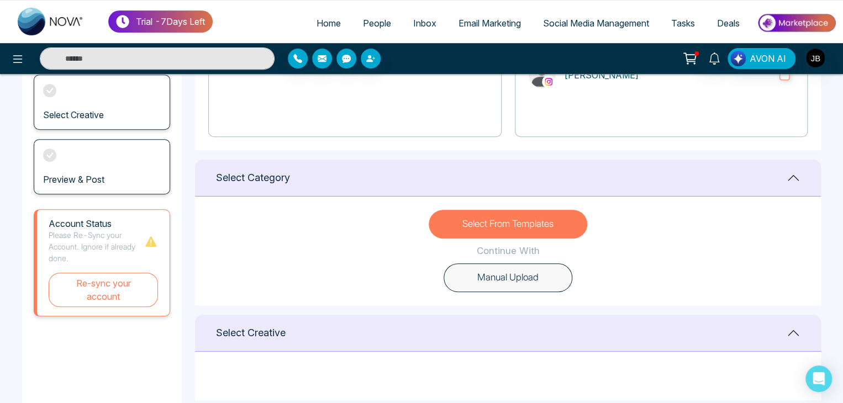
scroll to position [210, 0]
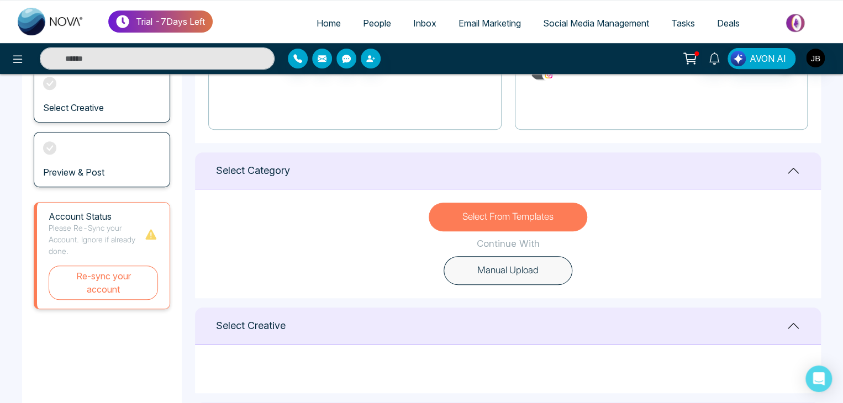
click at [520, 271] on button "Manual Upload" at bounding box center [508, 270] width 129 height 29
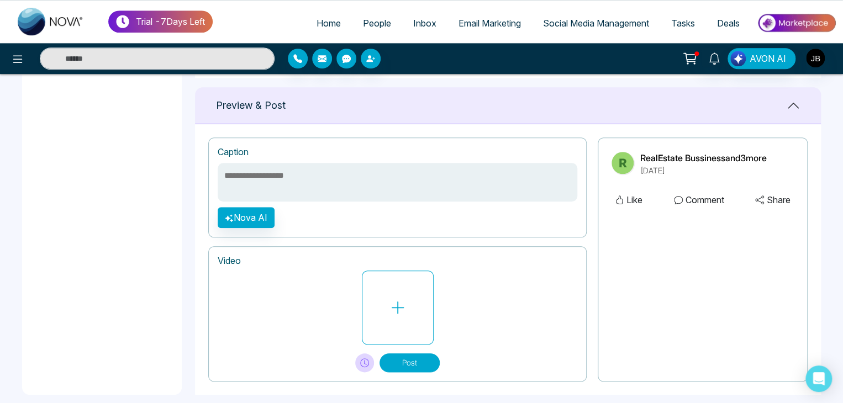
scroll to position [433, 0]
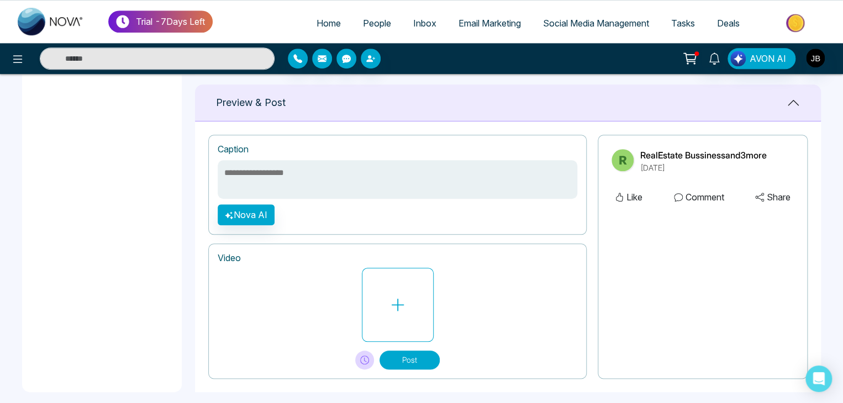
click at [393, 354] on button "Post" at bounding box center [410, 360] width 60 height 19
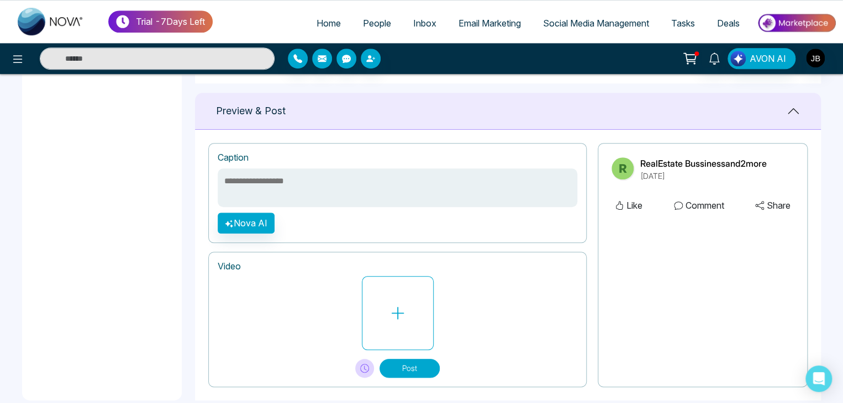
scroll to position [443, 0]
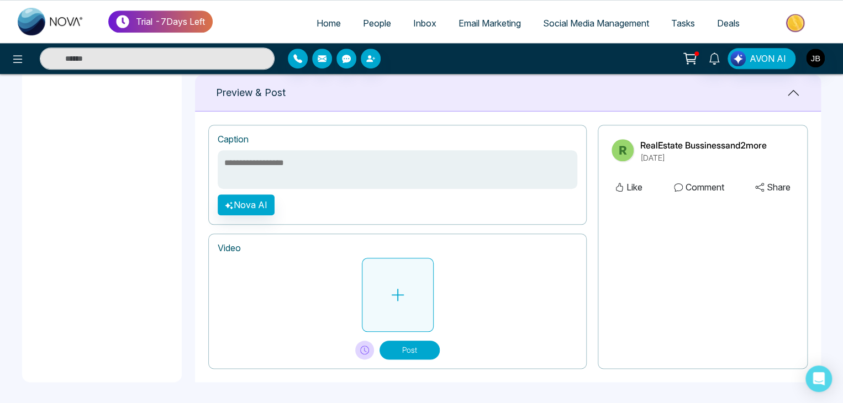
click at [392, 304] on button at bounding box center [398, 295] width 72 height 74
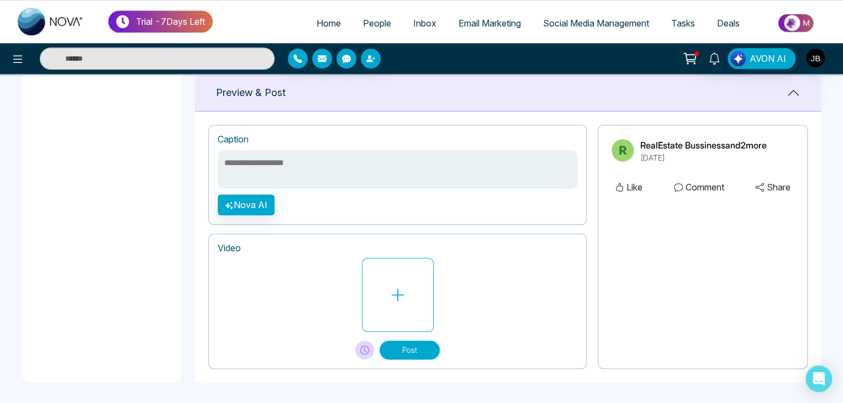
click at [409, 343] on button "Post" at bounding box center [410, 350] width 60 height 19
click at [407, 343] on button "Post" at bounding box center [410, 350] width 60 height 19
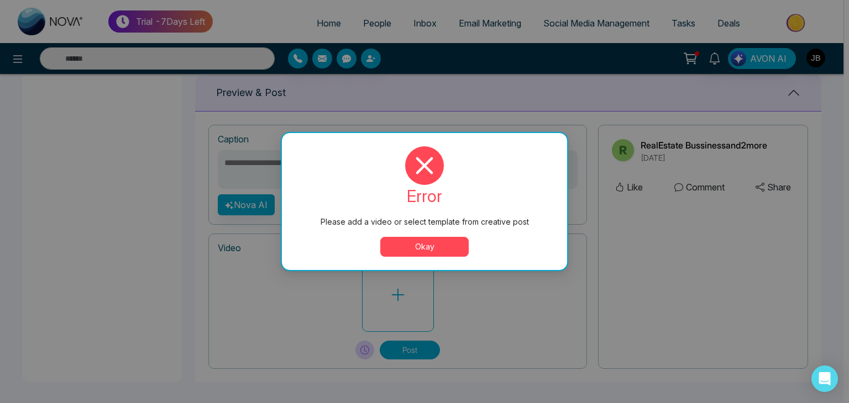
click at [428, 245] on button "Okay" at bounding box center [424, 247] width 88 height 20
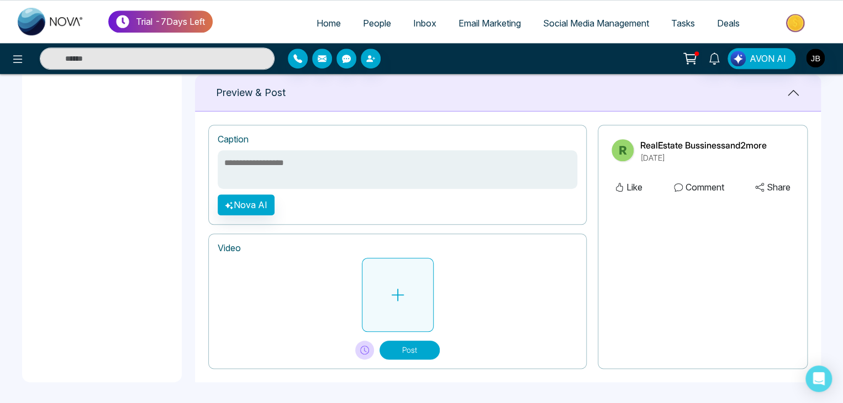
click at [397, 301] on icon at bounding box center [398, 295] width 17 height 17
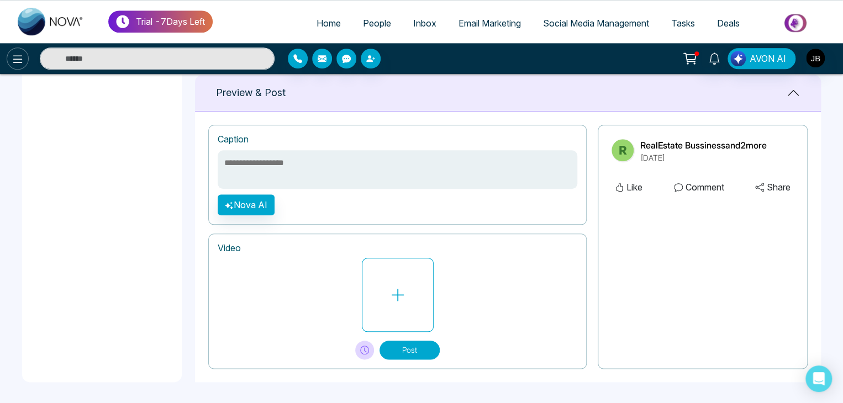
click at [20, 51] on button at bounding box center [18, 59] width 22 height 22
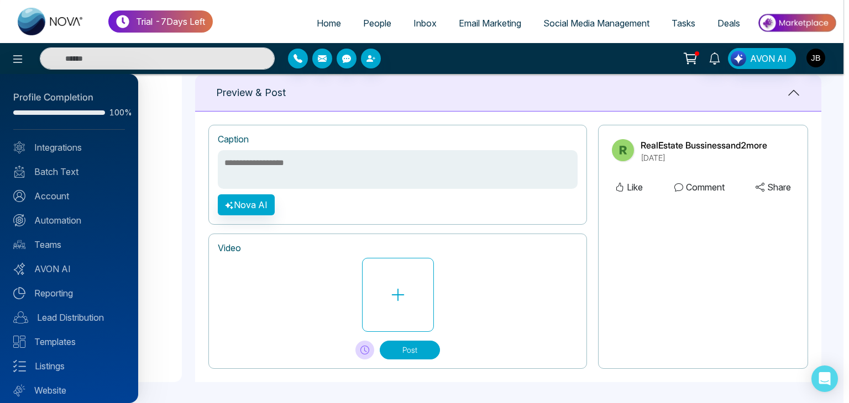
click at [565, 21] on div at bounding box center [424, 201] width 849 height 403
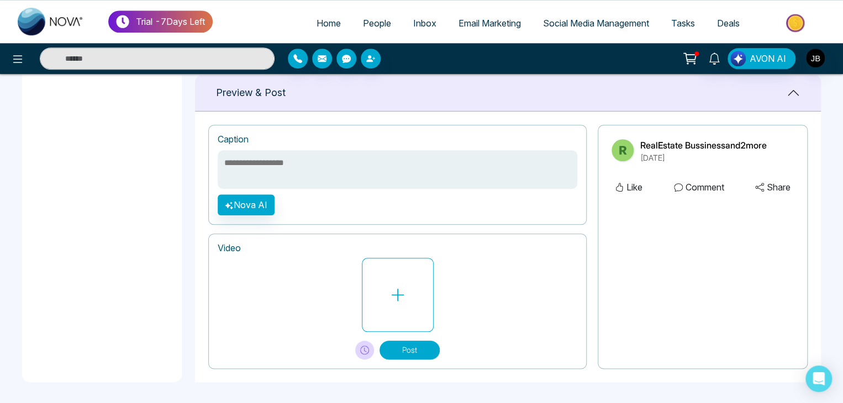
click at [563, 25] on span "Social Media Management" at bounding box center [596, 23] width 106 height 11
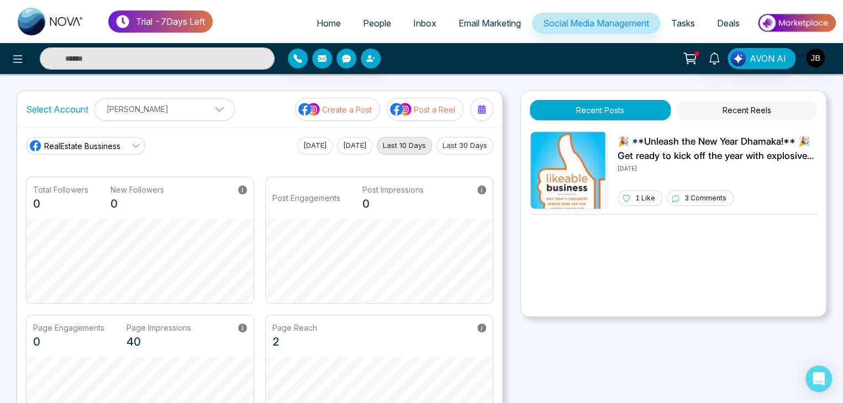
scroll to position [238, 0]
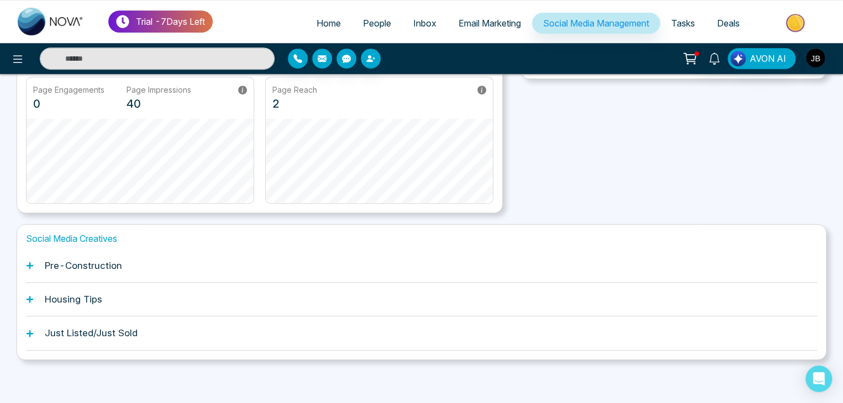
click at [88, 264] on h1 "Pre-Construction" at bounding box center [83, 265] width 77 height 11
click at [30, 262] on icon at bounding box center [30, 266] width 8 height 8
click at [55, 299] on h1 "Housing Tips" at bounding box center [73, 299] width 57 height 11
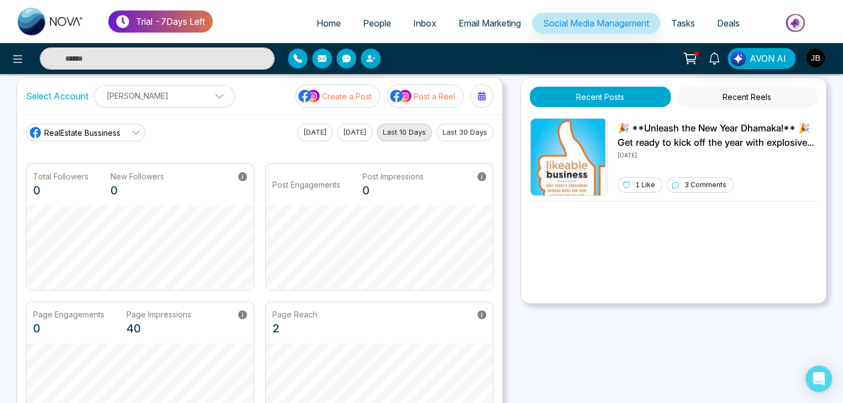
scroll to position [0, 0]
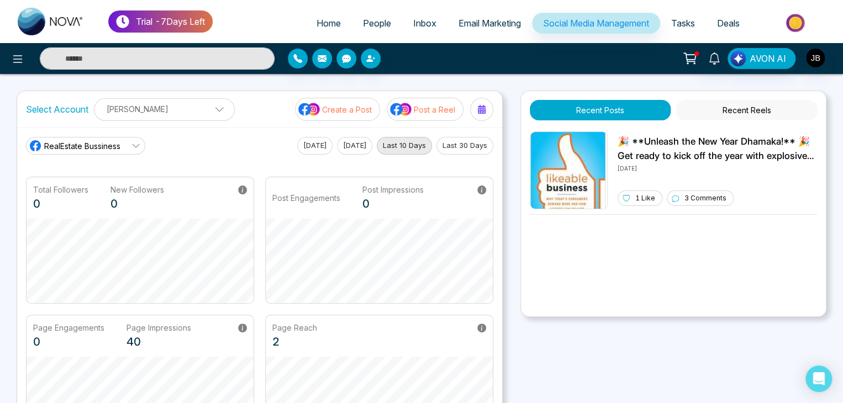
click at [763, 115] on button "Recent Reels" at bounding box center [746, 110] width 141 height 20
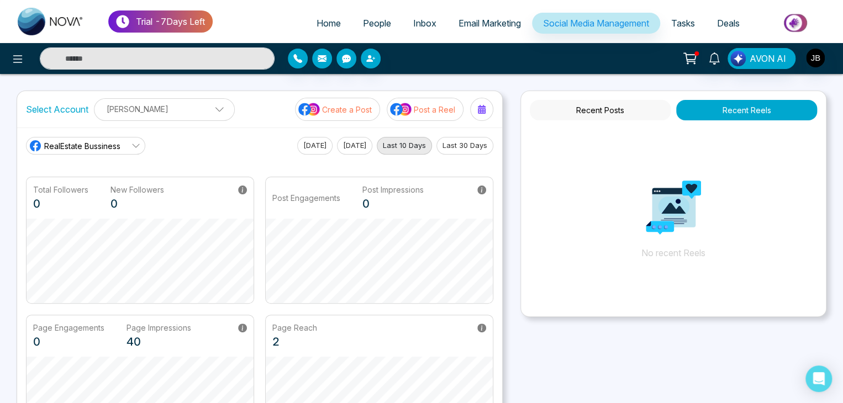
click at [598, 114] on button "Recent Posts" at bounding box center [600, 110] width 141 height 20
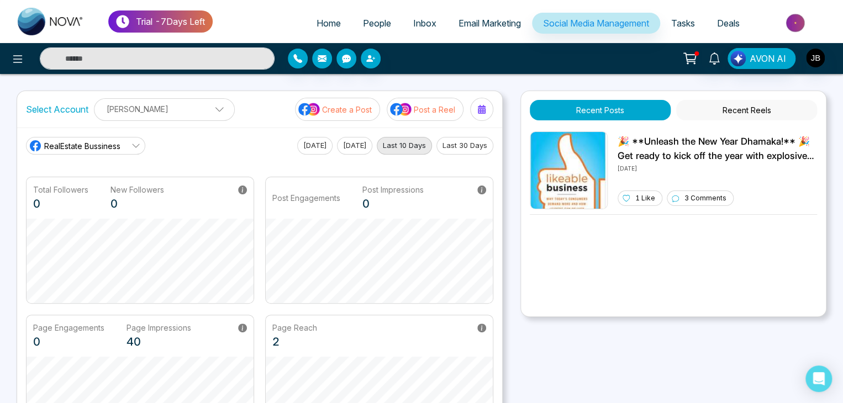
click at [135, 144] on icon at bounding box center [136, 145] width 9 height 9
click at [60, 197] on span "Jayesh" at bounding box center [94, 195] width 89 height 12
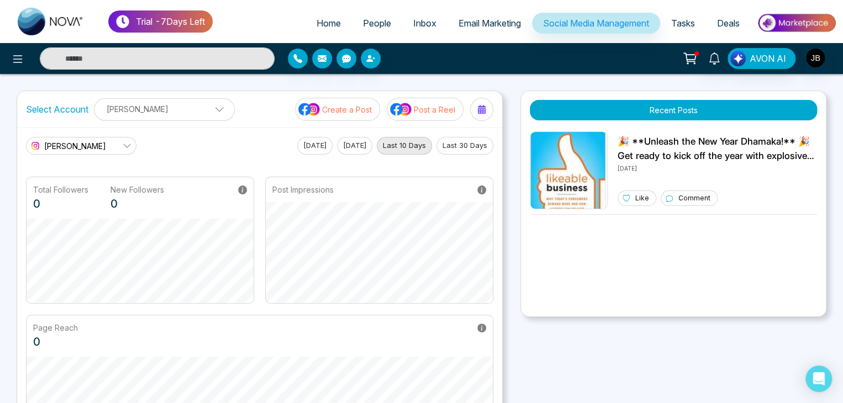
click at [311, 147] on button "Today" at bounding box center [314, 146] width 35 height 18
click at [132, 144] on link "Jayesh" at bounding box center [81, 146] width 111 height 18
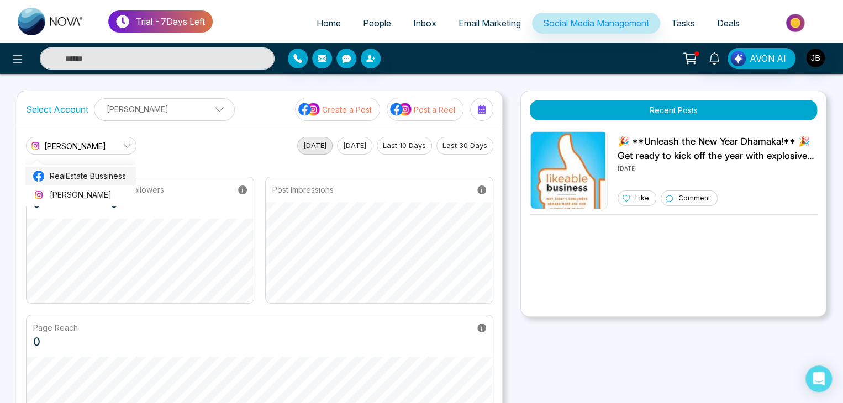
click at [117, 180] on span "RealEstate Bussiness" at bounding box center [90, 176] width 80 height 12
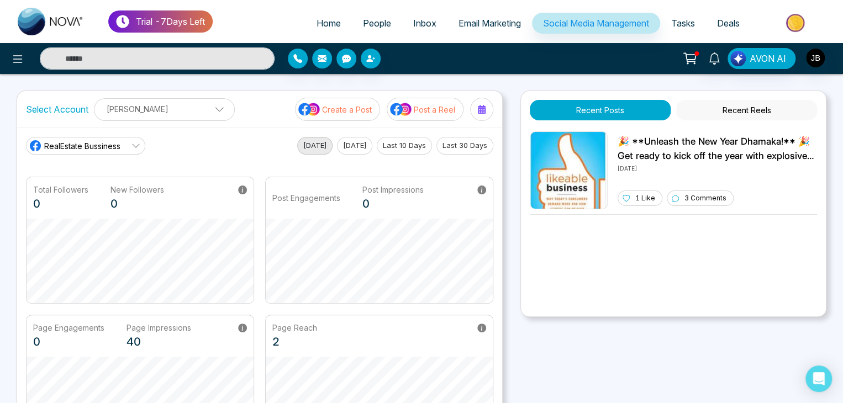
click at [135, 143] on icon at bounding box center [136, 145] width 9 height 9
click at [94, 182] on span "RealEstate Bussiness" at bounding box center [94, 176] width 89 height 12
click at [343, 111] on p "Create a Post" at bounding box center [347, 110] width 50 height 12
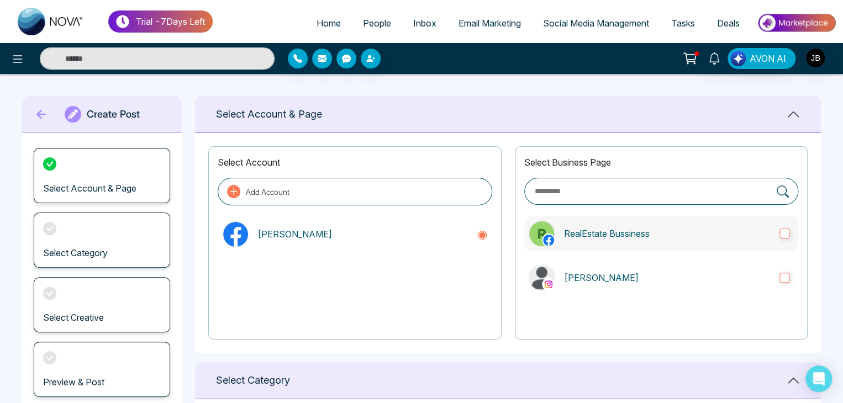
click at [779, 237] on label "RealEstate Bussiness" at bounding box center [661, 233] width 274 height 35
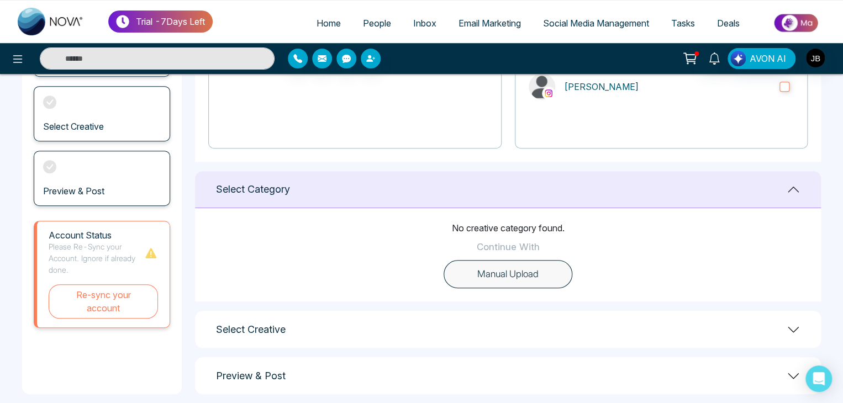
scroll to position [204, 0]
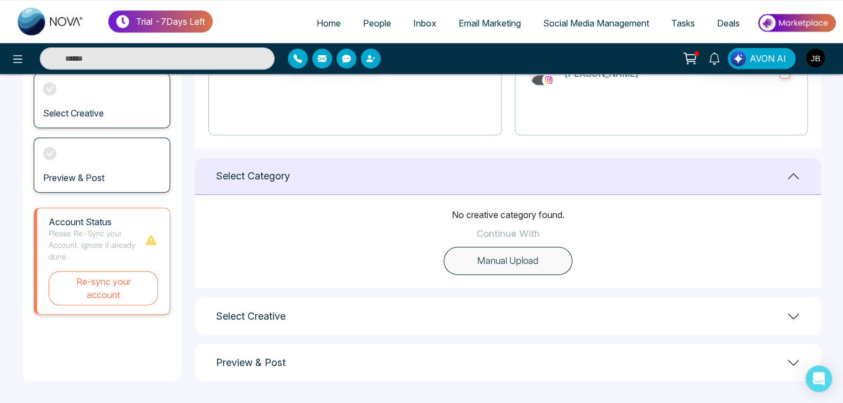
click at [493, 255] on button "Manual Upload" at bounding box center [508, 261] width 129 height 29
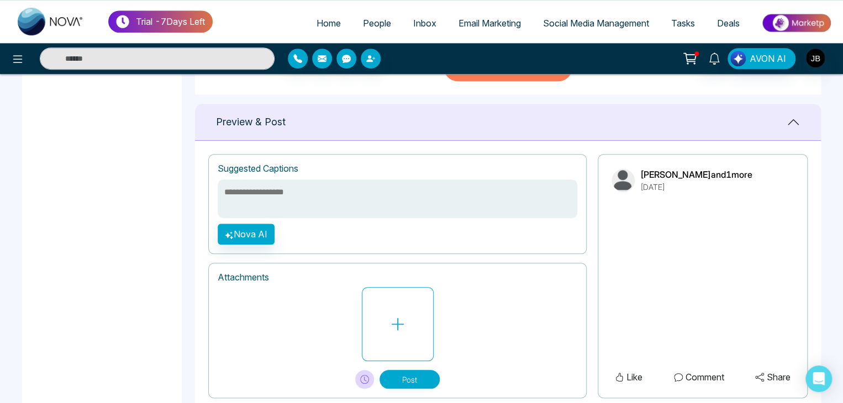
scroll to position [400, 0]
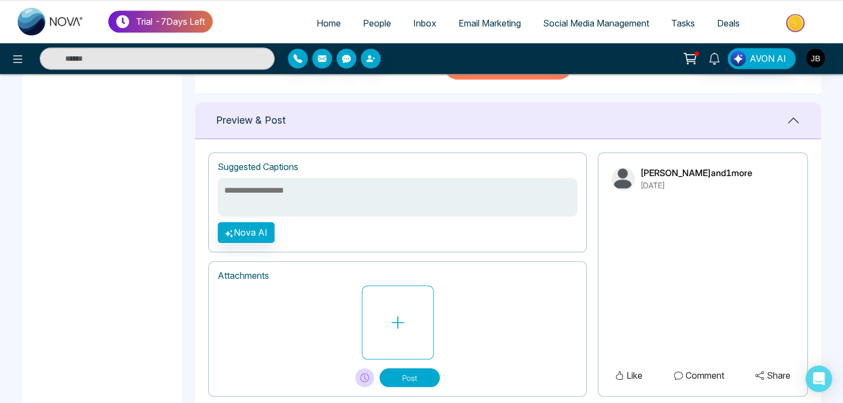
click at [406, 377] on button "Post" at bounding box center [410, 378] width 60 height 19
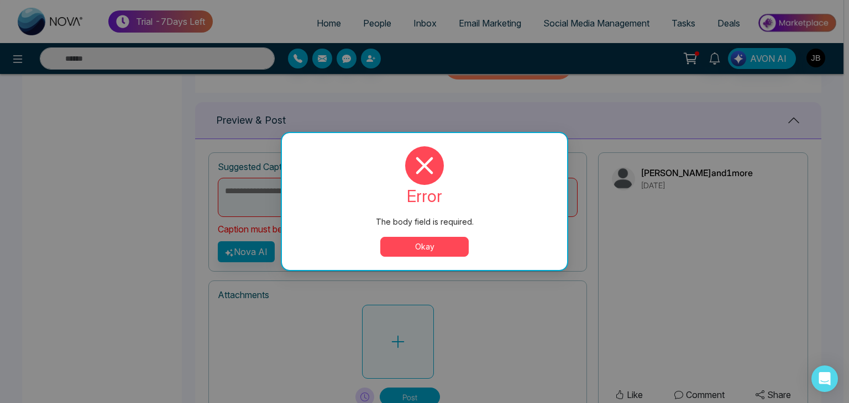
click at [401, 339] on div "The body field is required. error The body field is required. Okay" at bounding box center [424, 201] width 849 height 403
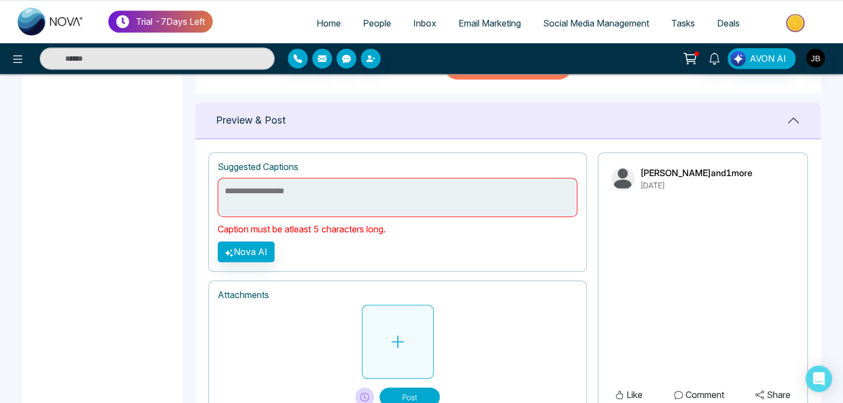
click at [399, 324] on button at bounding box center [398, 342] width 72 height 74
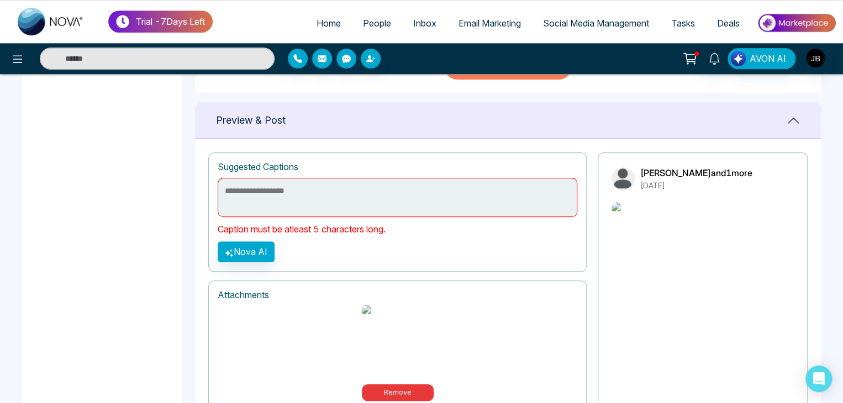
scroll to position [443, 0]
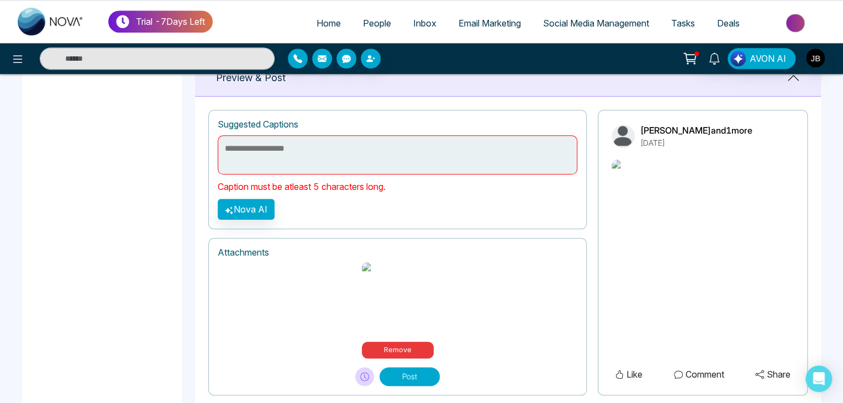
click at [286, 148] on textarea at bounding box center [398, 154] width 360 height 39
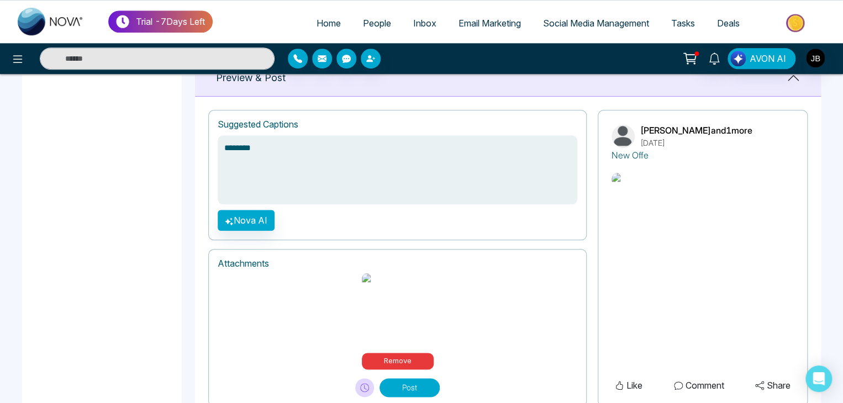
type textarea "*********"
click at [250, 229] on button "Nova AI" at bounding box center [246, 220] width 57 height 21
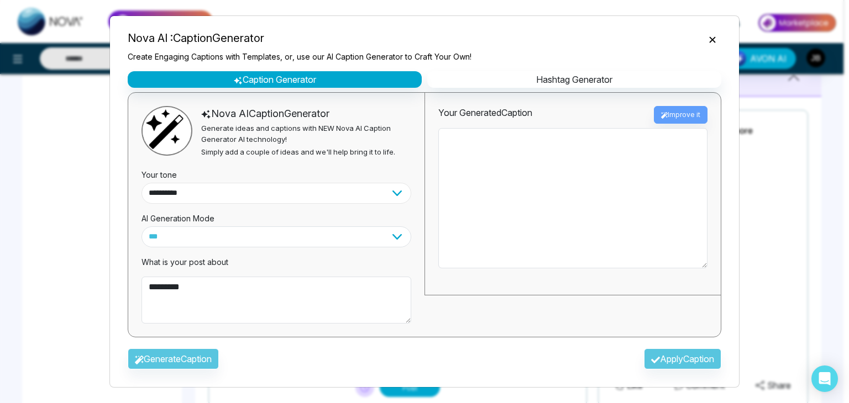
click at [214, 190] on select "**********" at bounding box center [276, 193] width 270 height 21
select select "*******"
click at [141, 183] on select "**********" at bounding box center [276, 193] width 270 height 21
click at [176, 352] on div "Generate Caption Apply Caption" at bounding box center [424, 362] width 611 height 32
click at [174, 357] on div "Generate Caption Apply Caption" at bounding box center [424, 362] width 611 height 32
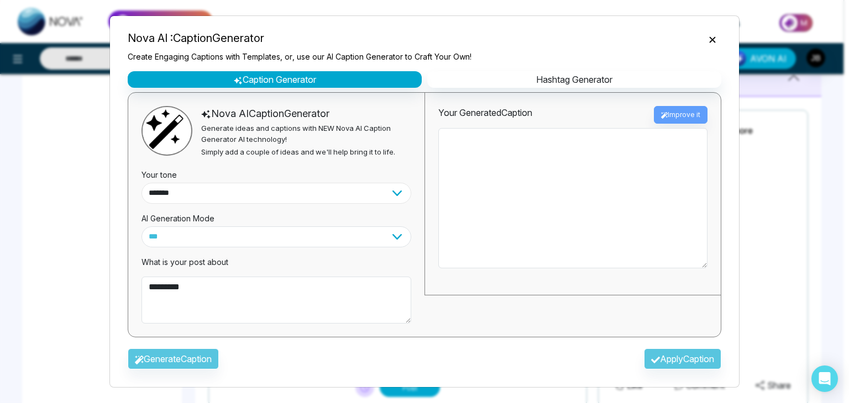
click at [271, 187] on select "**********" at bounding box center [276, 193] width 270 height 21
click at [141, 183] on select "**********" at bounding box center [276, 193] width 270 height 21
click at [187, 235] on select "**********" at bounding box center [276, 237] width 270 height 21
click at [141, 227] on select "**********" at bounding box center [276, 237] width 270 height 21
click at [183, 363] on div "Generate Caption Apply Caption" at bounding box center [424, 362] width 611 height 32
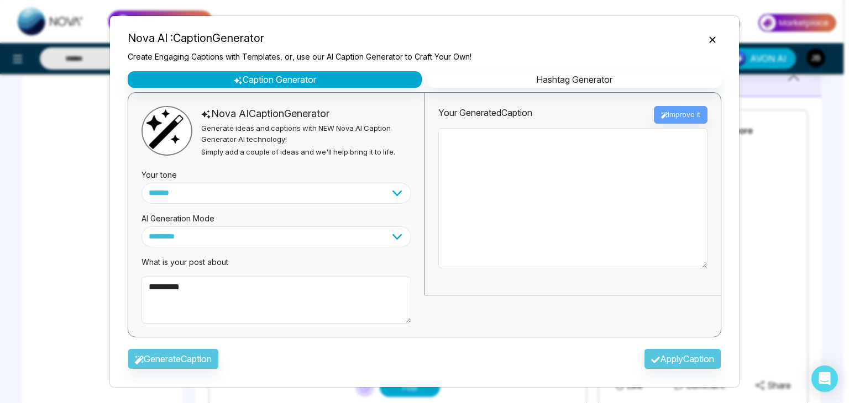
click at [196, 351] on div "Generate Caption Apply Caption" at bounding box center [424, 362] width 611 height 32
click at [287, 80] on button "Caption Generator" at bounding box center [275, 79] width 294 height 17
click at [591, 73] on button "Hashtag Generator" at bounding box center [574, 79] width 294 height 17
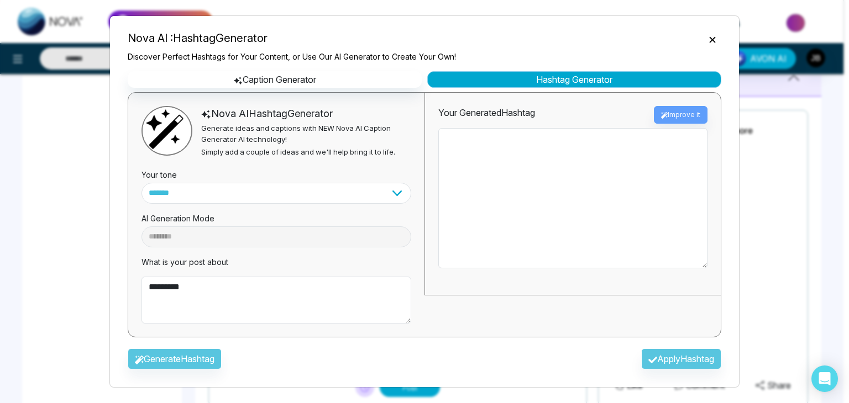
click at [502, 80] on button "Hashtag Generator" at bounding box center [574, 79] width 294 height 17
click at [677, 119] on div "Your Generated Hashtag Improve it" at bounding box center [572, 115] width 269 height 18
click at [666, 115] on div "Your Generated Hashtag Improve it" at bounding box center [572, 115] width 269 height 18
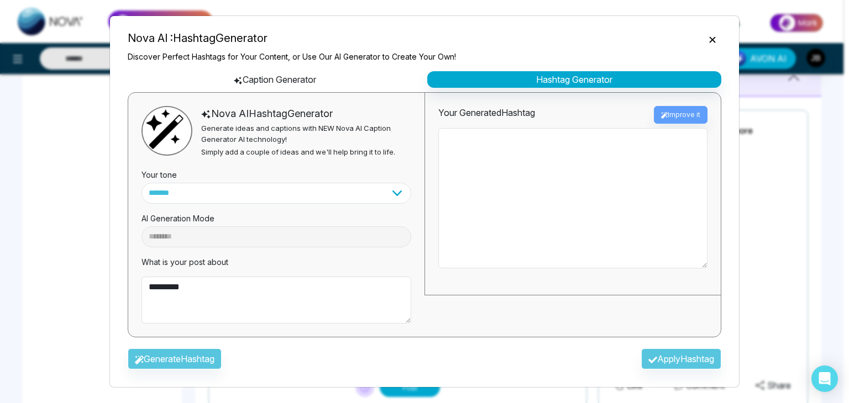
click at [288, 79] on button "Caption Generator" at bounding box center [275, 79] width 294 height 17
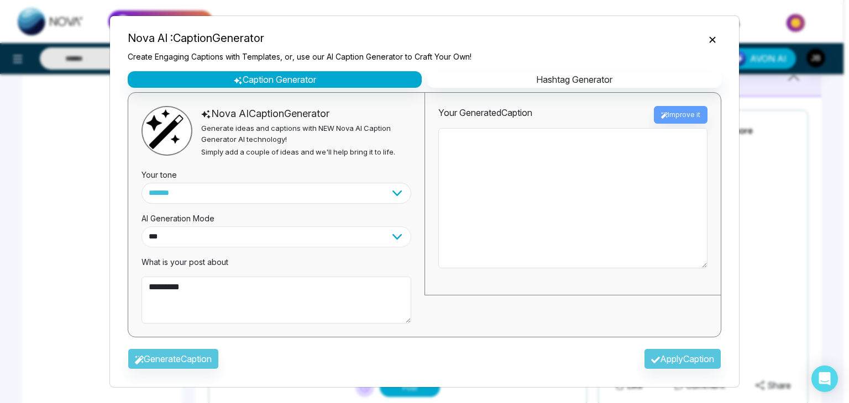
click at [270, 229] on select "**********" at bounding box center [276, 237] width 270 height 21
select select "*********"
click at [141, 227] on select "**********" at bounding box center [276, 237] width 270 height 21
click at [671, 364] on div "Generate Caption Apply Caption" at bounding box center [424, 362] width 611 height 32
click at [664, 361] on div "Generate Caption Apply Caption" at bounding box center [424, 362] width 611 height 32
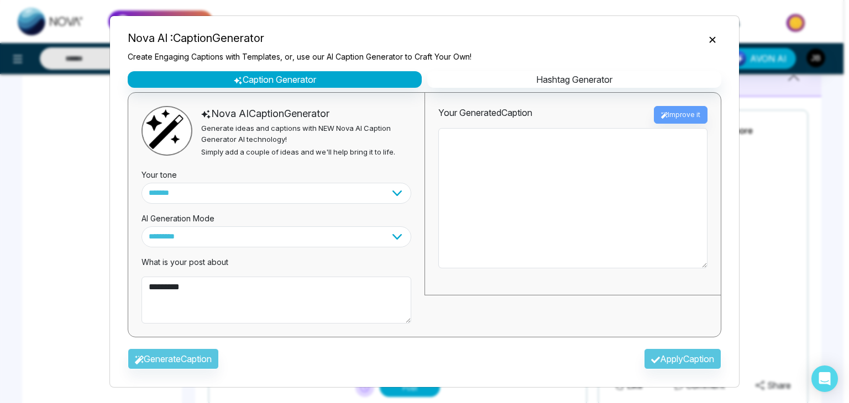
click at [664, 361] on div "Generate Caption Apply Caption" at bounding box center [424, 362] width 611 height 32
click at [712, 40] on icon "Close" at bounding box center [712, 39] width 6 height 6
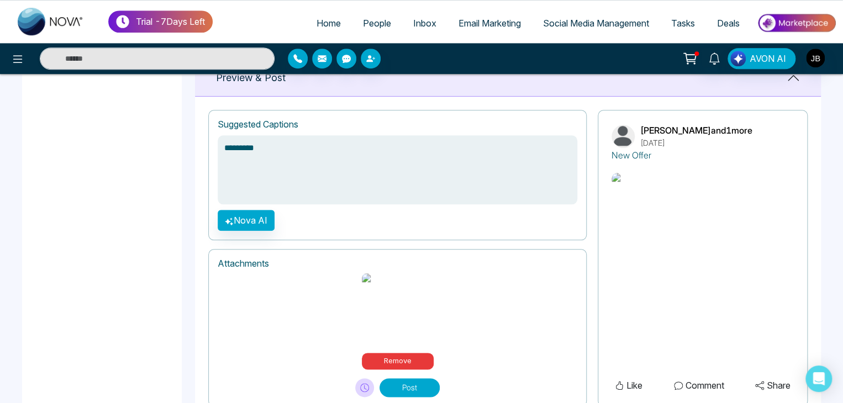
click at [282, 159] on textarea "*********" at bounding box center [398, 169] width 360 height 69
drag, startPoint x: 285, startPoint y: 150, endPoint x: 223, endPoint y: 148, distance: 62.5
click at [223, 148] on textarea "*********" at bounding box center [398, 169] width 360 height 69
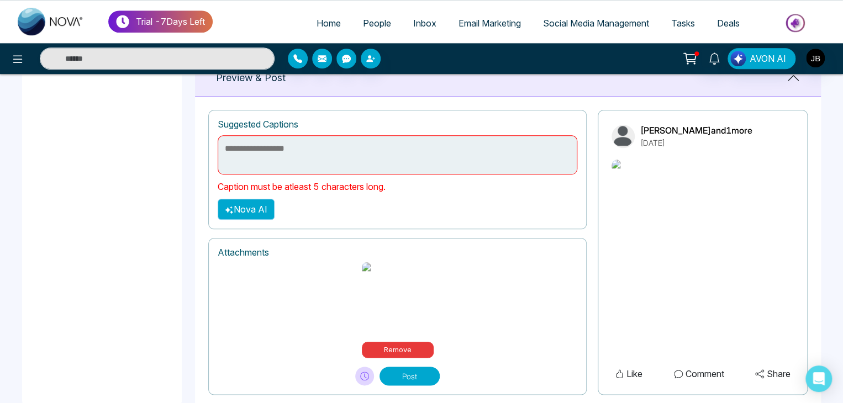
click at [253, 199] on button "Nova AI" at bounding box center [246, 209] width 57 height 21
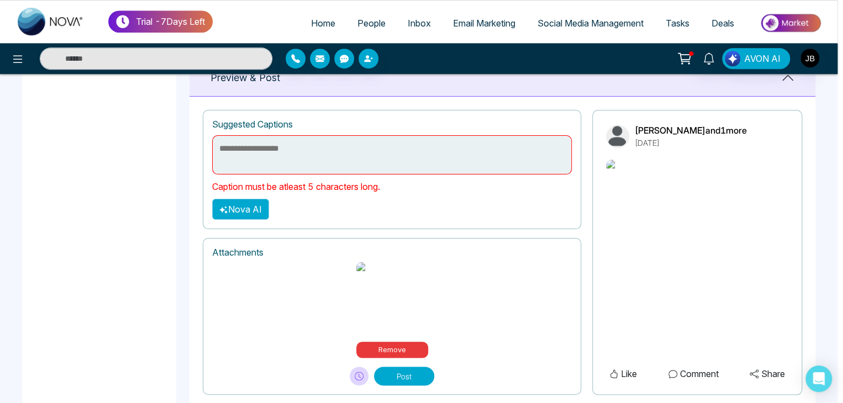
select select "**********"
select select "***"
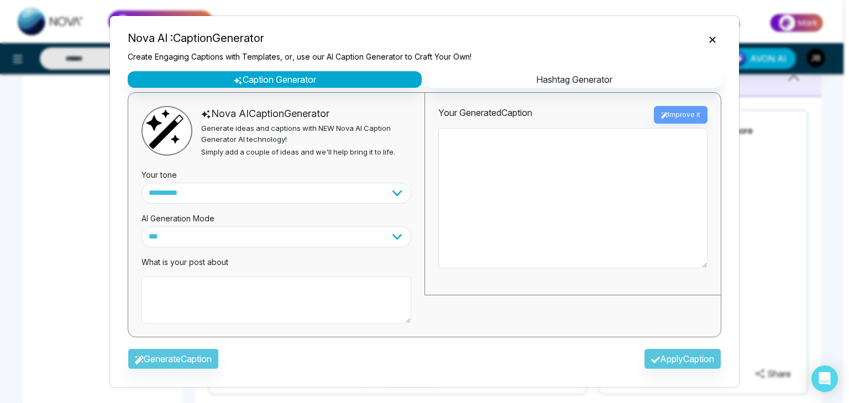
paste textarea "*********"
type textarea "*********"
click at [201, 235] on select "**********" at bounding box center [276, 237] width 270 height 21
select select "*********"
click at [141, 227] on select "**********" at bounding box center [276, 237] width 270 height 21
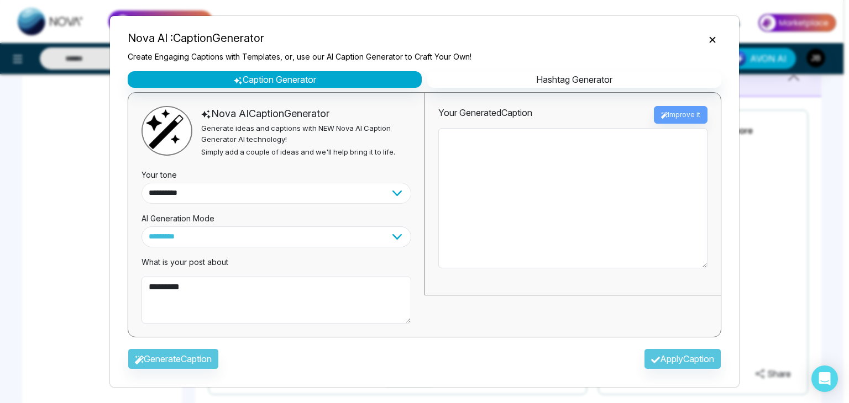
click at [194, 192] on select "**********" at bounding box center [276, 193] width 270 height 21
select select "*******"
click at [141, 183] on select "**********" at bounding box center [276, 193] width 270 height 21
click at [156, 355] on div "Generate Caption Apply Caption" at bounding box center [424, 362] width 611 height 32
click at [675, 354] on div "Generate Caption Apply Caption" at bounding box center [424, 362] width 611 height 32
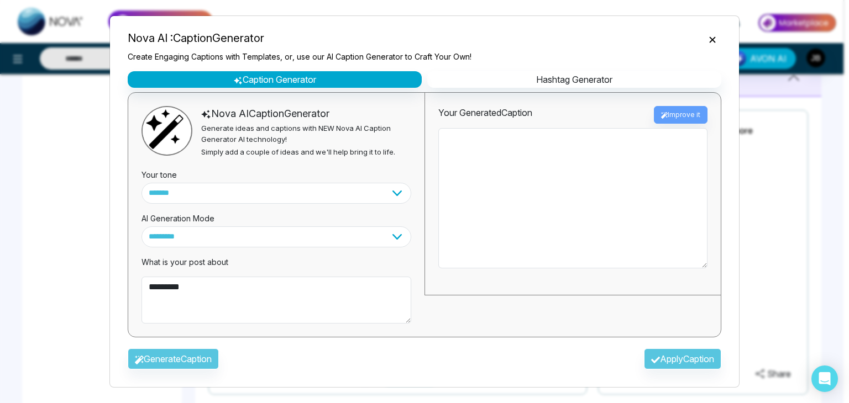
click at [686, 112] on div "Your Generated Caption Improve it" at bounding box center [572, 115] width 269 height 18
click at [708, 34] on icon "Close" at bounding box center [712, 39] width 11 height 11
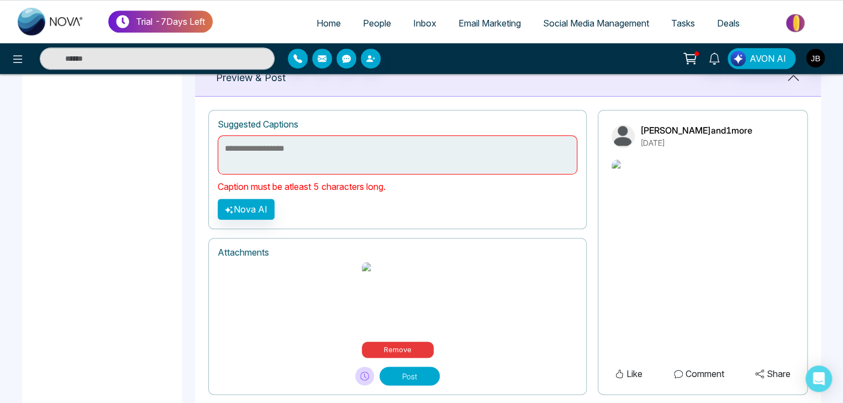
click at [290, 154] on textarea at bounding box center [398, 154] width 360 height 39
paste textarea "*********"
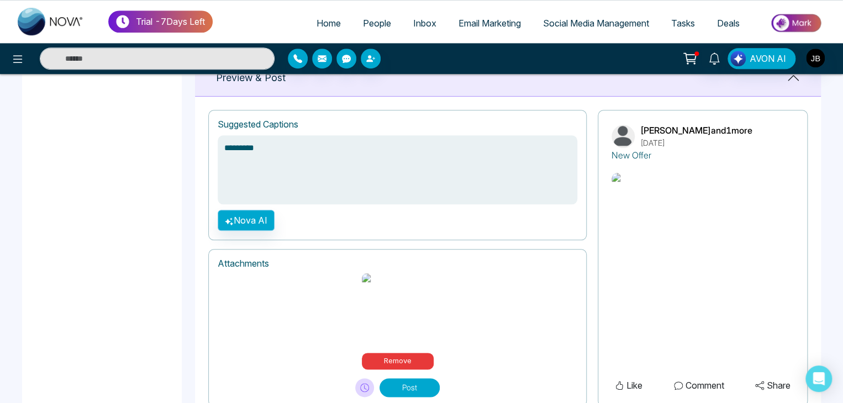
type textarea "*********"
click at [248, 219] on button "Nova AI" at bounding box center [246, 220] width 57 height 21
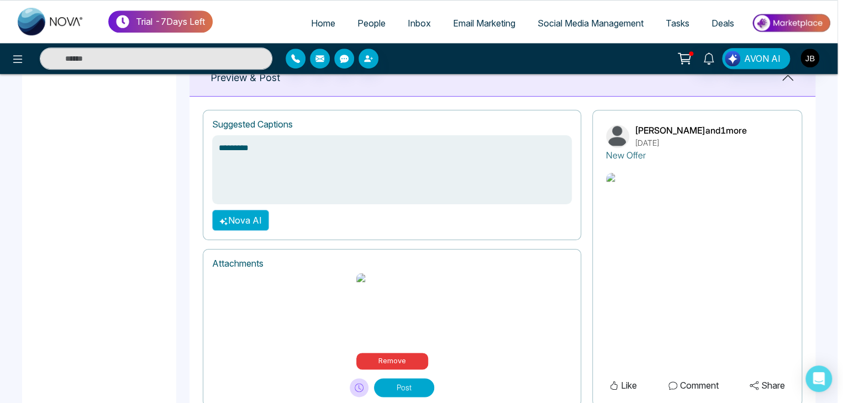
select select "**********"
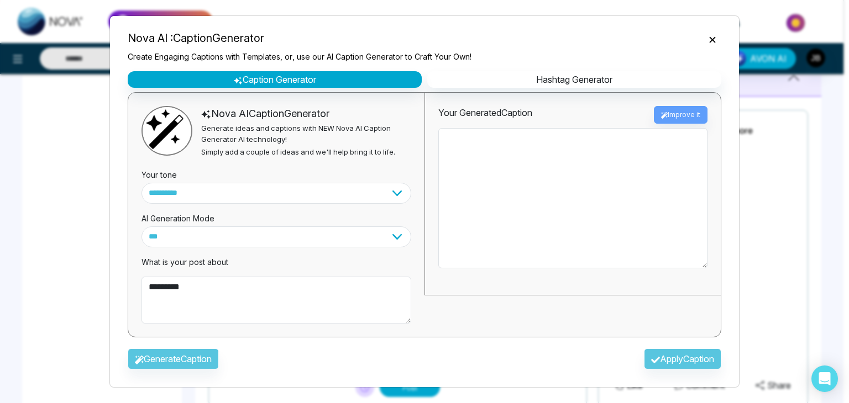
click at [192, 363] on div "Generate Caption Apply Caption" at bounding box center [424, 362] width 611 height 32
click at [186, 239] on select "**********" at bounding box center [276, 237] width 270 height 21
click at [141, 227] on select "**********" at bounding box center [276, 237] width 270 height 21
click at [673, 363] on div "Generate Caption Apply Caption" at bounding box center [424, 362] width 611 height 32
click at [673, 362] on div "Generate Caption Apply Caption" at bounding box center [424, 362] width 611 height 32
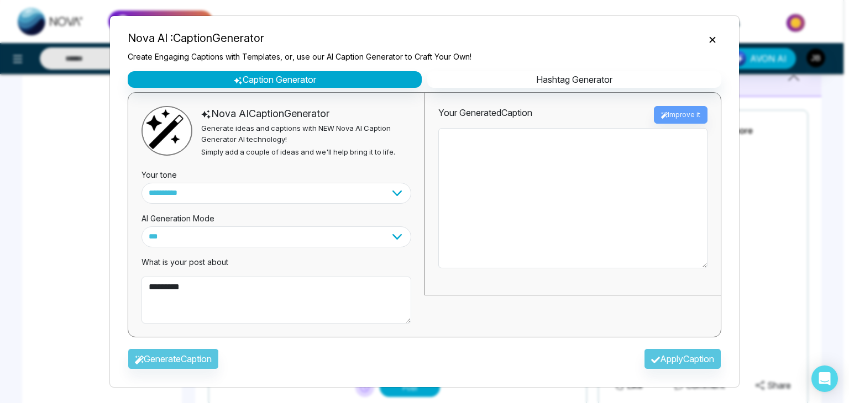
click at [696, 123] on div "Your Generated Caption Improve it" at bounding box center [572, 194] width 296 height 203
click at [687, 111] on div "Your Generated Caption Improve it" at bounding box center [572, 115] width 269 height 18
click at [569, 72] on button "Hashtag Generator" at bounding box center [574, 79] width 294 height 17
select select "********"
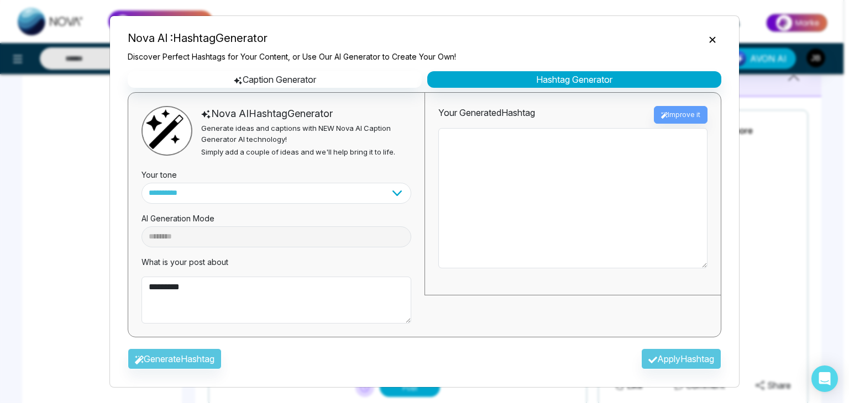
click at [709, 35] on icon "Close" at bounding box center [712, 39] width 11 height 11
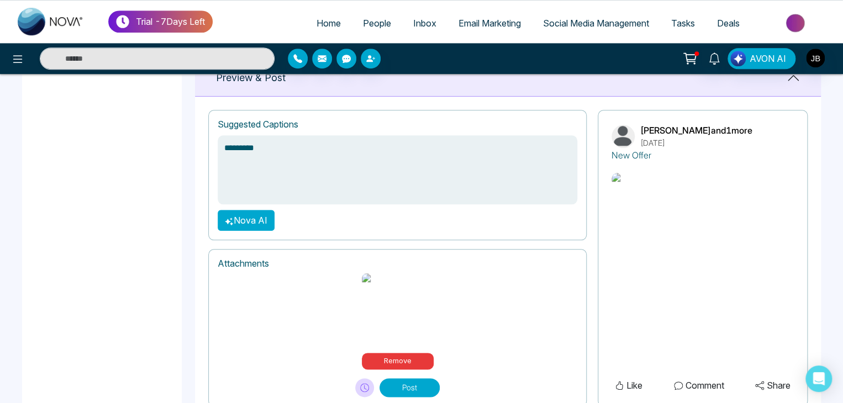
scroll to position [454, 0]
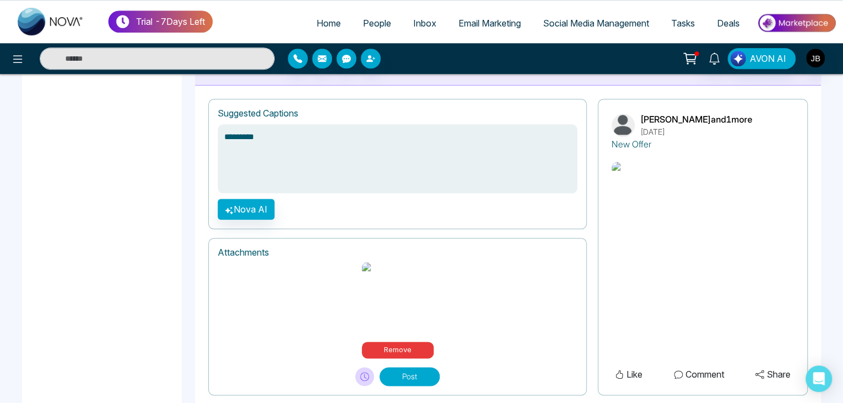
drag, startPoint x: 257, startPoint y: 140, endPoint x: 288, endPoint y: 131, distance: 32.2
click at [288, 131] on textarea "*********" at bounding box center [398, 158] width 360 height 69
type textarea "*"
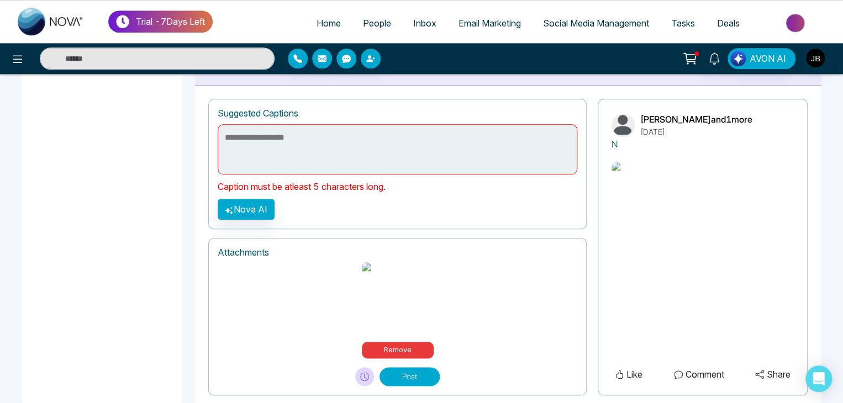
scroll to position [443, 0]
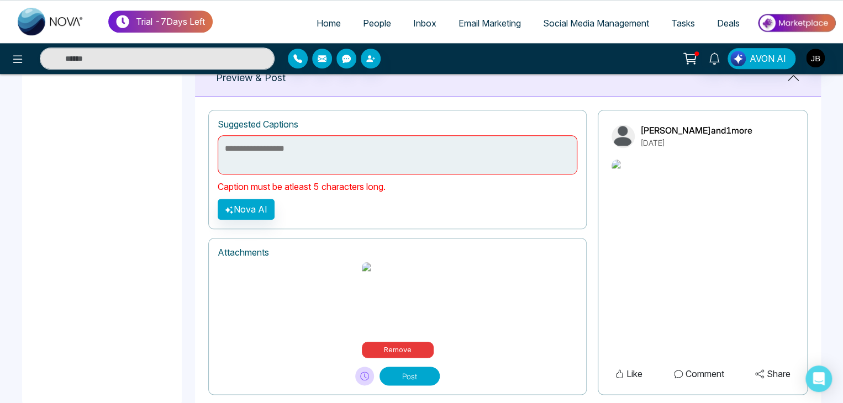
click at [258, 141] on textarea at bounding box center [398, 154] width 360 height 39
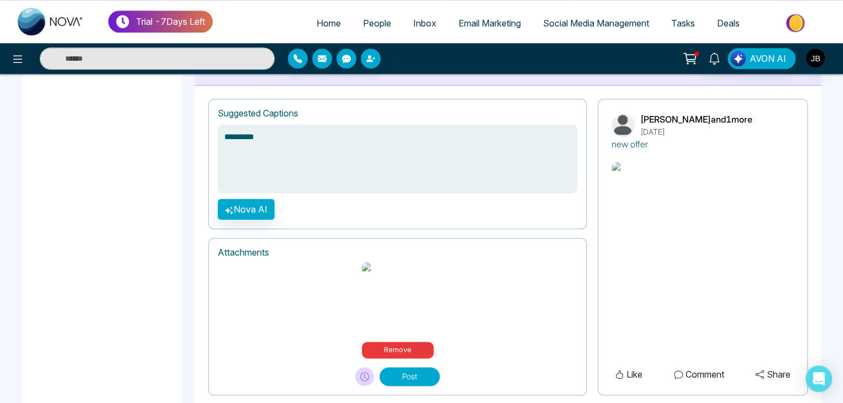
type textarea "*********"
click at [406, 367] on button "Post" at bounding box center [410, 376] width 60 height 19
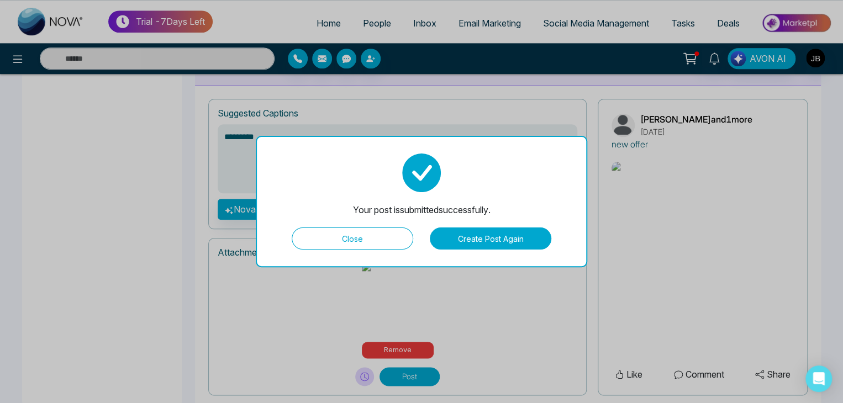
click at [336, 239] on button "Close" at bounding box center [353, 239] width 122 height 22
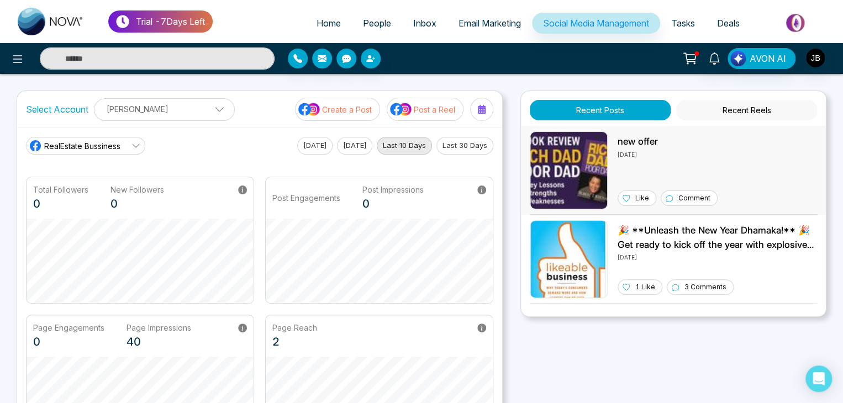
click at [641, 197] on p "Like" at bounding box center [642, 198] width 14 height 10
click at [631, 201] on div "Like" at bounding box center [637, 198] width 39 height 15
click at [136, 148] on icon at bounding box center [136, 145] width 9 height 9
click at [86, 194] on span "Jayesh" at bounding box center [94, 195] width 89 height 12
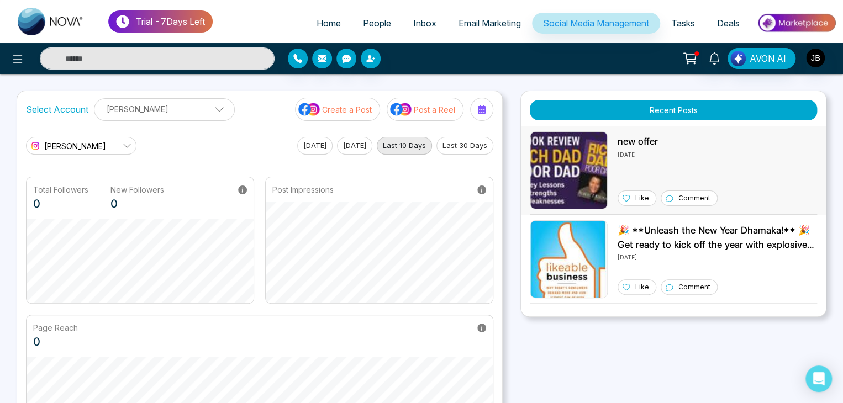
click at [632, 195] on div "Like" at bounding box center [637, 198] width 39 height 15
click at [640, 200] on p "Like" at bounding box center [642, 198] width 14 height 10
click at [338, 104] on p "Create a Post" at bounding box center [347, 110] width 50 height 12
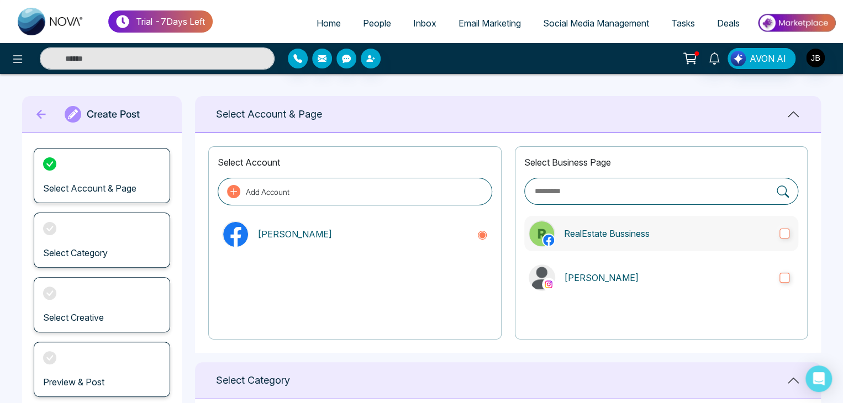
click at [780, 239] on label "RealEstate Bussiness" at bounding box center [661, 233] width 274 height 35
drag, startPoint x: 842, startPoint y: 240, endPoint x: 841, endPoint y: 275, distance: 34.8
click at [841, 275] on main "**********" at bounding box center [421, 341] width 843 height 534
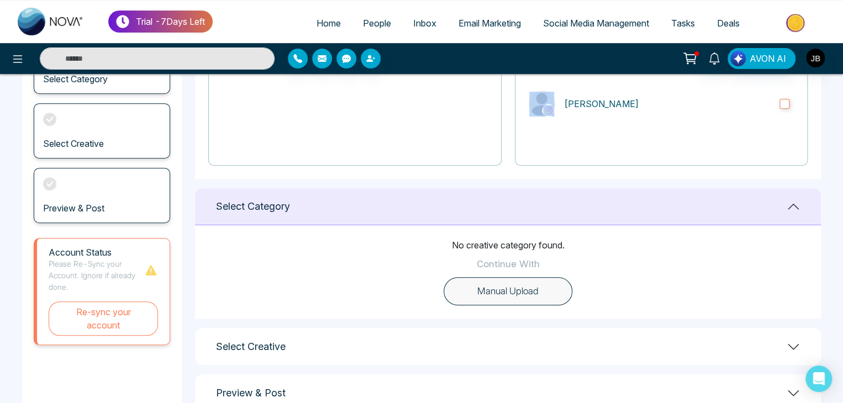
scroll to position [177, 0]
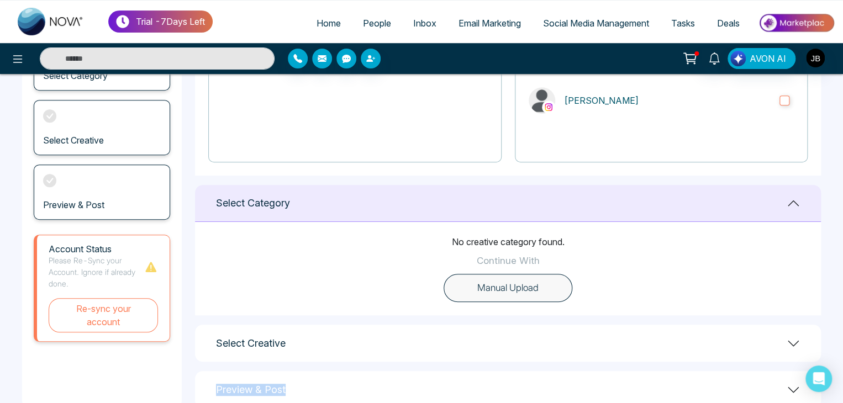
drag, startPoint x: 835, startPoint y: 356, endPoint x: 834, endPoint y: 372, distance: 15.5
click at [834, 372] on main "**********" at bounding box center [421, 164] width 843 height 534
click at [528, 283] on button "Manual Upload" at bounding box center [508, 288] width 129 height 29
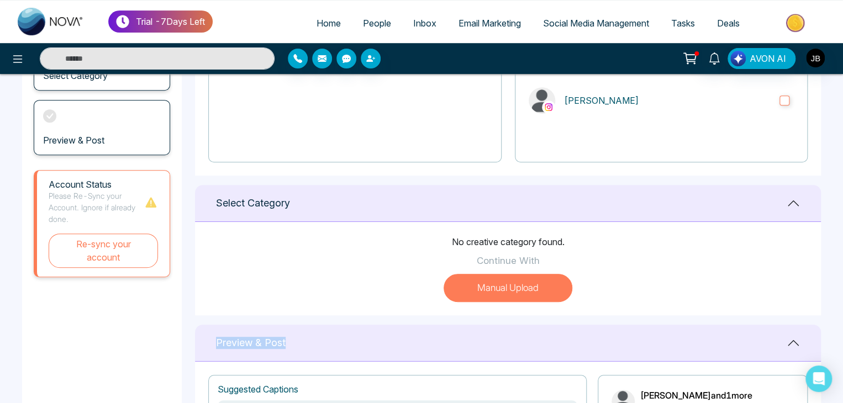
click at [519, 286] on button "Manual Upload" at bounding box center [508, 288] width 129 height 29
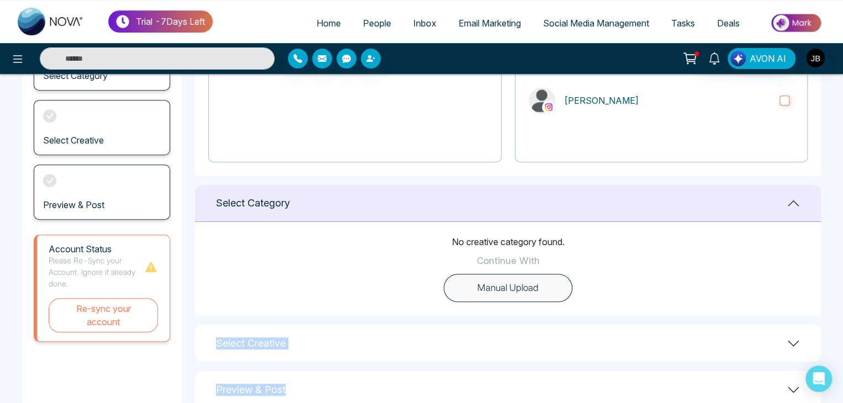
click at [515, 288] on button "Manual Upload" at bounding box center [508, 288] width 129 height 29
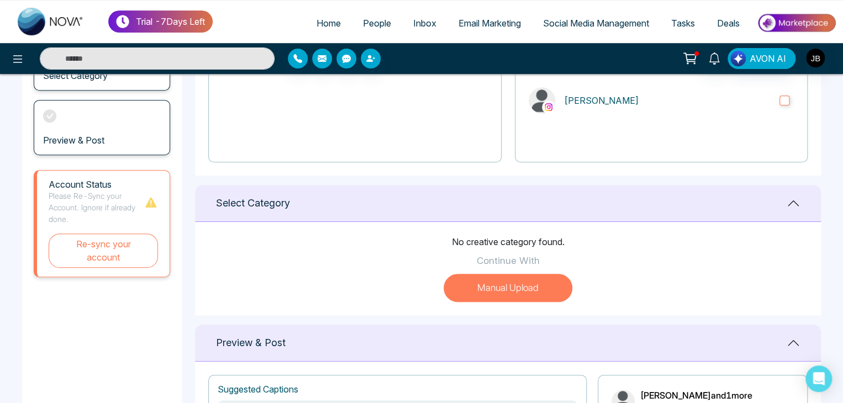
click at [644, 261] on div "No creative category found. Continue With Manual Upload" at bounding box center [508, 268] width 626 height 93
click at [548, 286] on button "Manual Upload" at bounding box center [508, 288] width 129 height 29
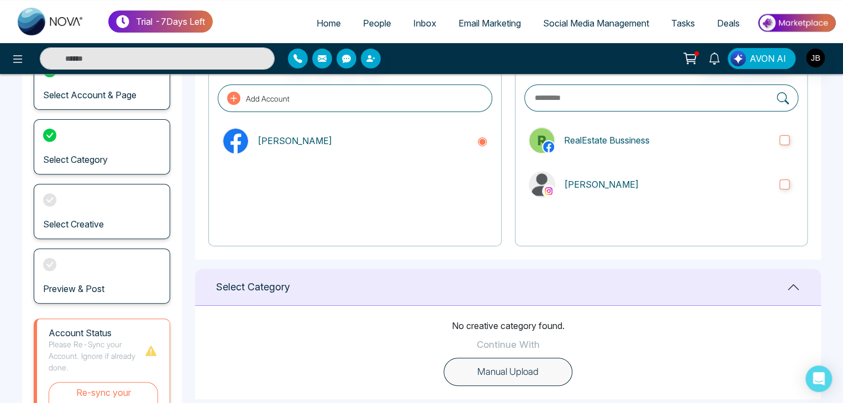
scroll to position [94, 0]
click at [80, 218] on h3 "Select Creative" at bounding box center [73, 223] width 61 height 10
click at [91, 287] on h3 "Preview & Post" at bounding box center [73, 288] width 61 height 10
click at [49, 259] on icon at bounding box center [49, 263] width 13 height 13
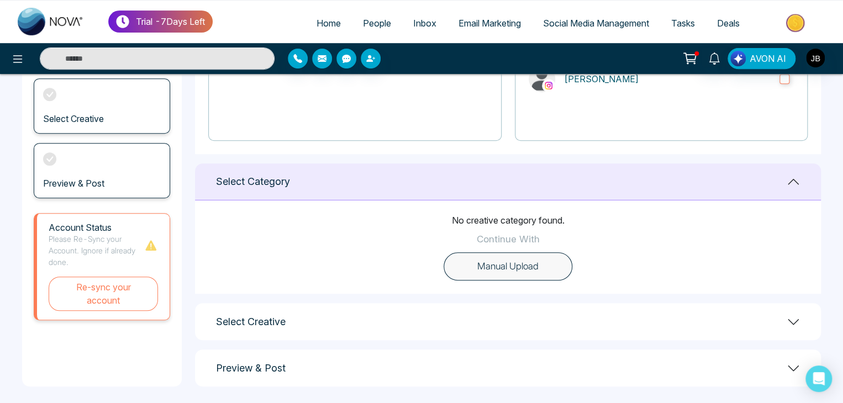
scroll to position [204, 0]
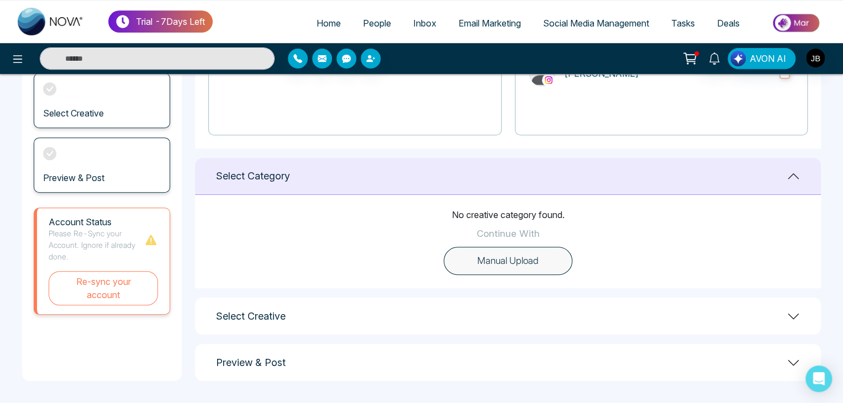
click at [490, 259] on button "Manual Upload" at bounding box center [508, 261] width 129 height 29
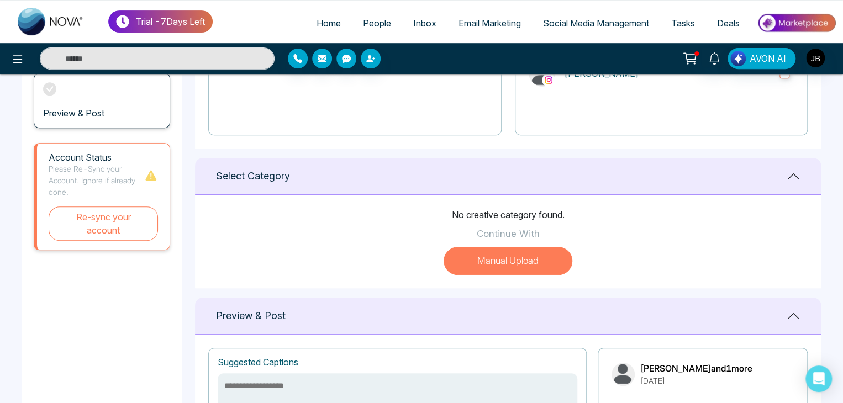
click at [486, 259] on button "Manual Upload" at bounding box center [508, 261] width 129 height 29
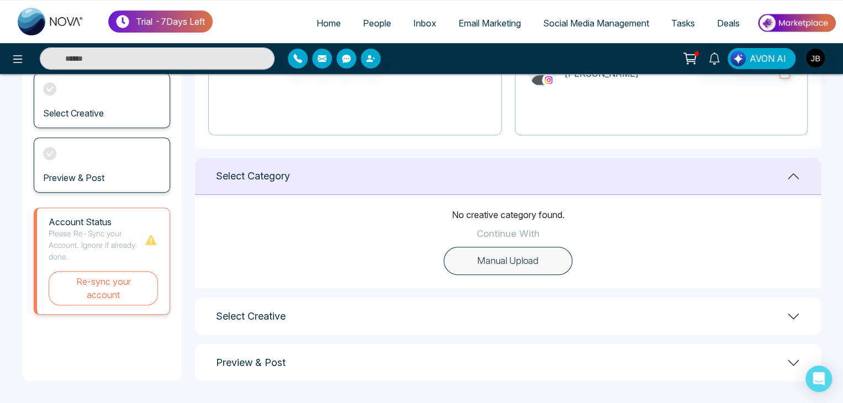
click at [480, 259] on button "Manual Upload" at bounding box center [508, 261] width 129 height 29
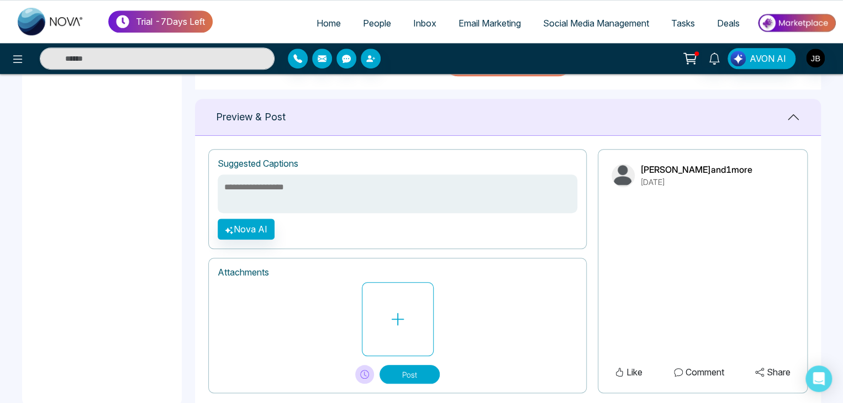
scroll to position [410, 0]
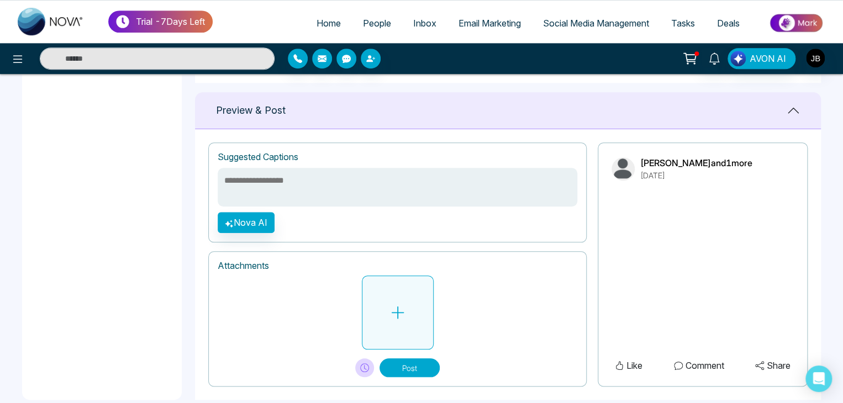
click at [414, 317] on button at bounding box center [398, 313] width 72 height 74
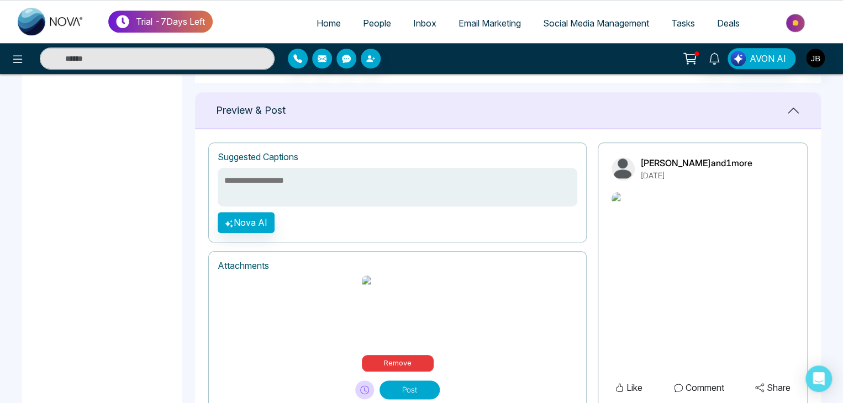
click at [309, 185] on textarea at bounding box center [398, 187] width 360 height 39
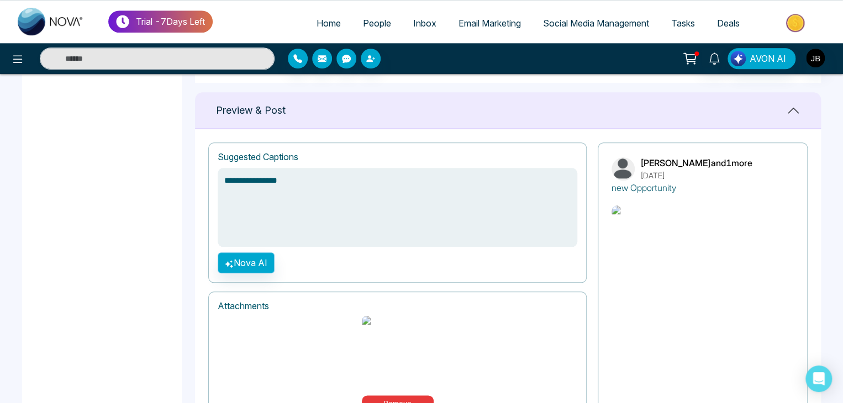
type textarea "**********"
click at [249, 262] on button "Nova AI" at bounding box center [246, 263] width 57 height 21
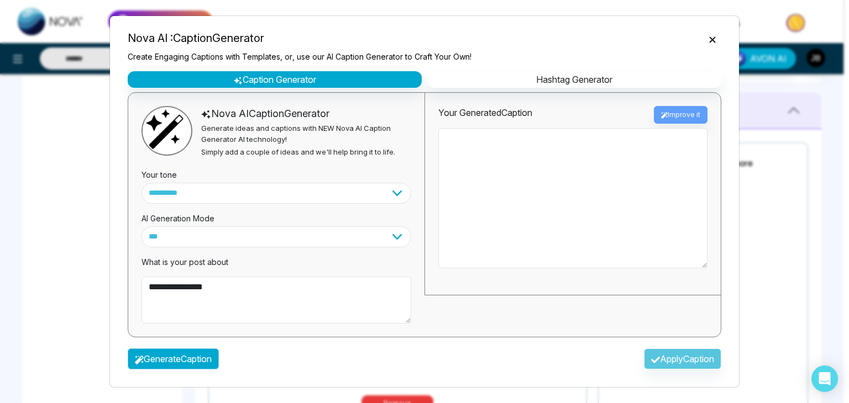
click at [180, 360] on button "Generate Caption" at bounding box center [173, 359] width 91 height 21
type textarea "**********"
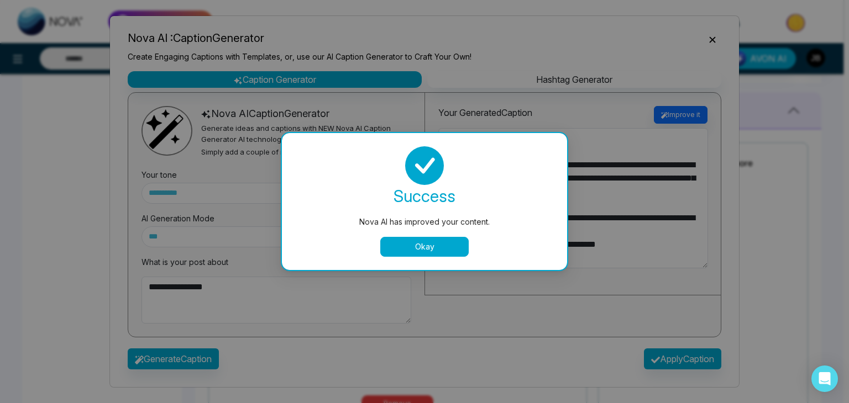
click at [422, 257] on div "success Nova AI has improved your content. Okay" at bounding box center [424, 201] width 285 height 137
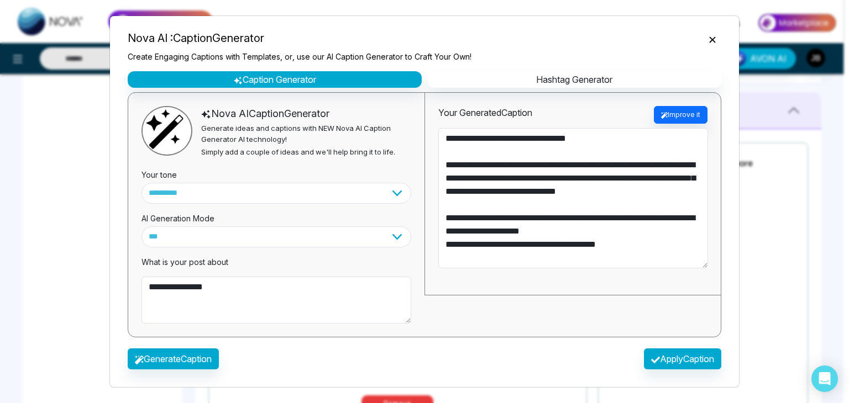
click at [419, 246] on div "**********" at bounding box center [276, 215] width 296 height 244
click at [553, 78] on button "Hashtag Generator" at bounding box center [574, 79] width 294 height 17
select select "********"
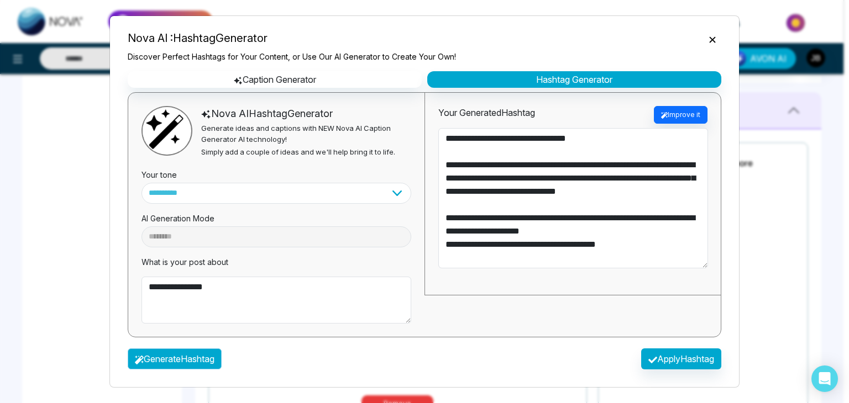
click at [168, 358] on button "Generate Hashtag" at bounding box center [175, 359] width 94 height 21
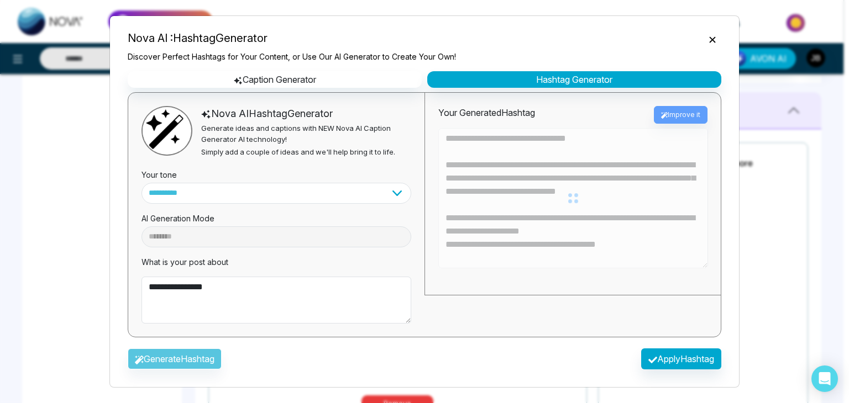
type textarea "**********"
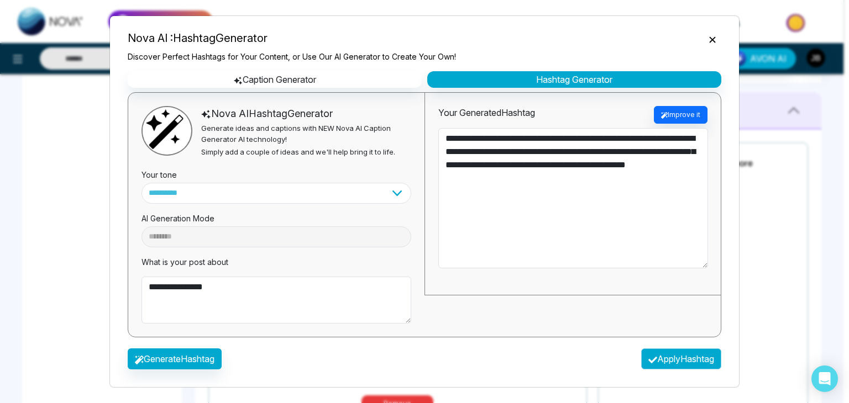
click at [681, 354] on button "Apply Hashtag" at bounding box center [681, 359] width 80 height 21
type textarea "**********"
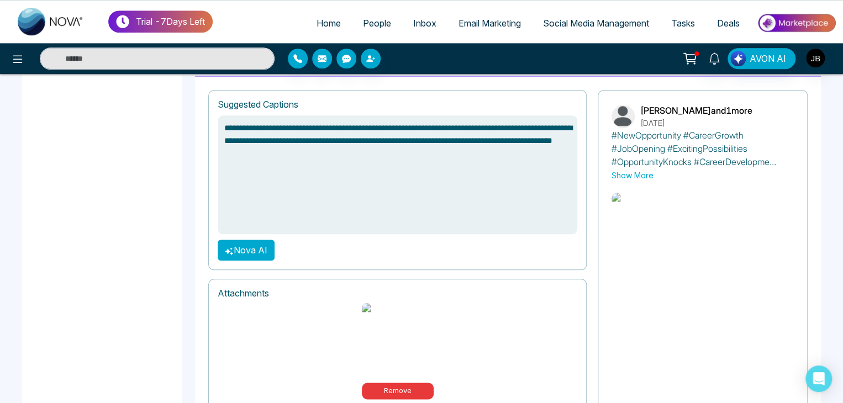
scroll to position [493, 0]
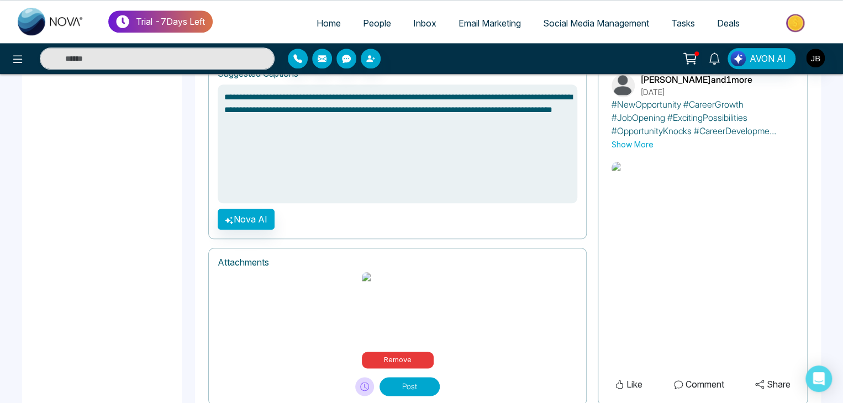
click at [413, 377] on button "Post" at bounding box center [410, 386] width 60 height 19
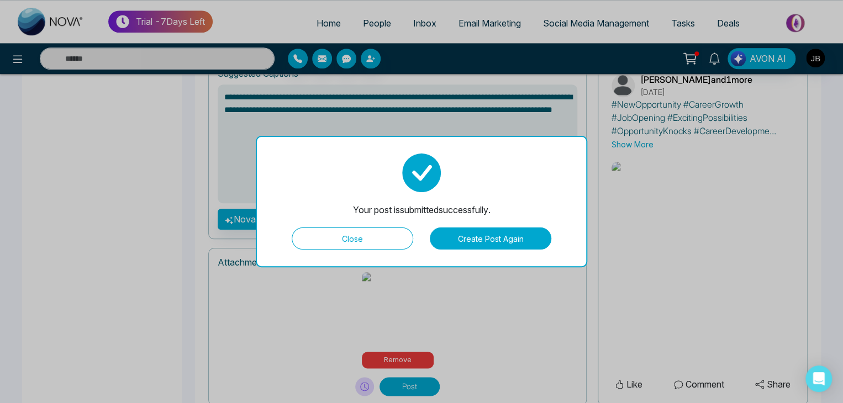
click at [486, 237] on button "Create Post Again" at bounding box center [491, 239] width 122 height 22
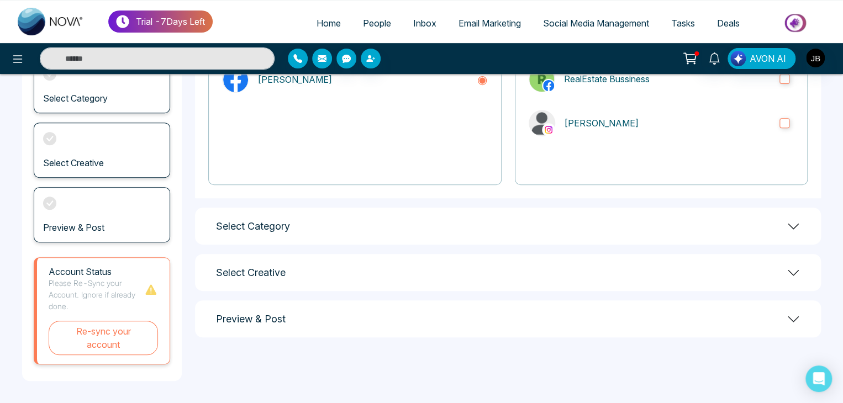
scroll to position [155, 0]
click at [798, 228] on icon at bounding box center [793, 226] width 13 height 13
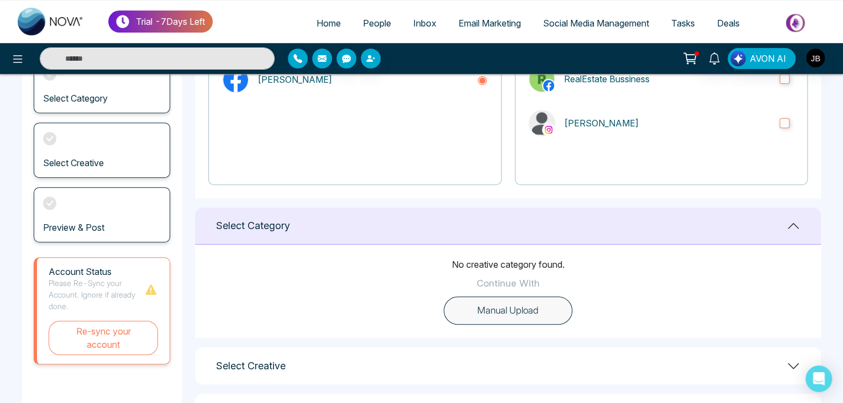
click at [791, 228] on icon at bounding box center [793, 225] width 13 height 13
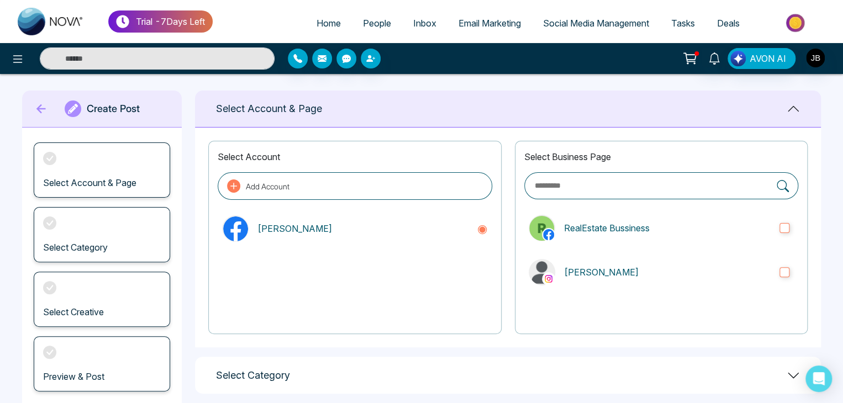
scroll to position [0, 0]
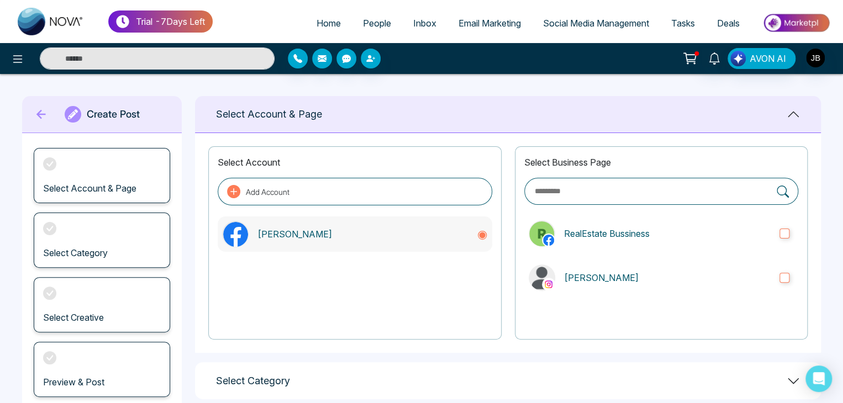
click at [290, 230] on p "Jayesh Nova" at bounding box center [362, 234] width 210 height 13
click at [320, 228] on p "Jayesh Nova" at bounding box center [362, 234] width 210 height 13
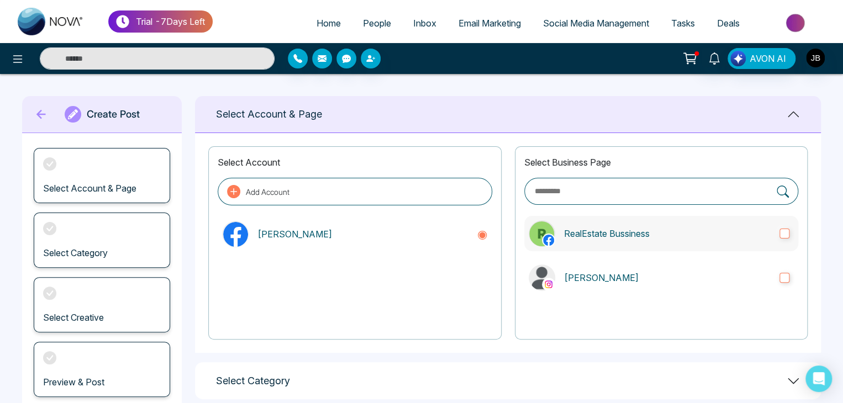
click at [618, 230] on p "RealEstate Bussiness" at bounding box center [667, 233] width 207 height 13
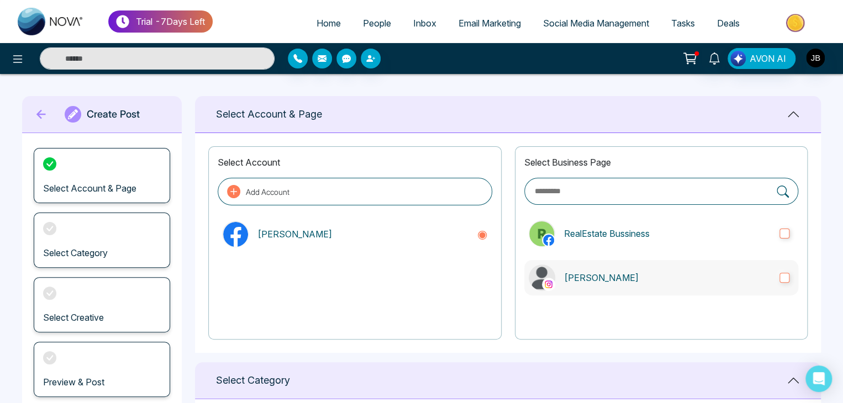
click at [598, 282] on p "Jayesh" at bounding box center [667, 277] width 207 height 13
click at [281, 241] on div "Jayesh Nova" at bounding box center [355, 234] width 274 height 35
click at [43, 112] on icon at bounding box center [41, 114] width 17 height 22
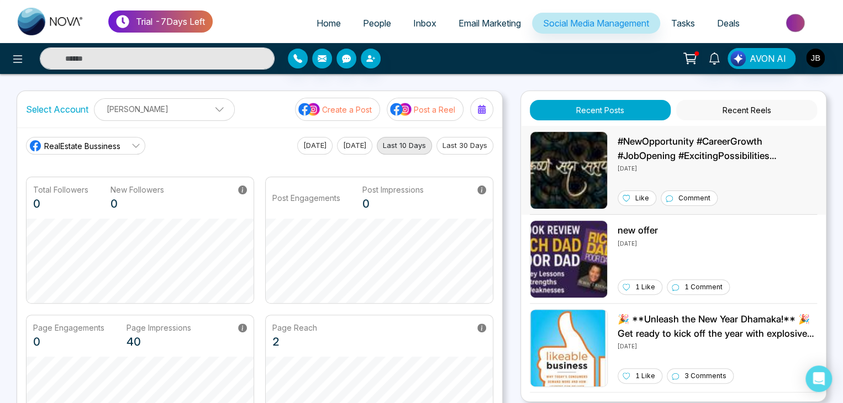
click at [637, 193] on div "Like" at bounding box center [637, 198] width 39 height 15
click at [118, 146] on span "RealEstate Bussiness" at bounding box center [82, 146] width 76 height 12
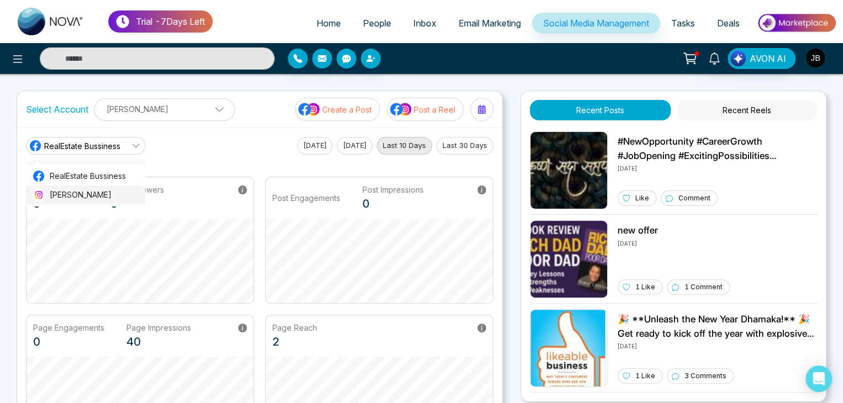
click at [101, 190] on span "Jayesh" at bounding box center [94, 195] width 89 height 12
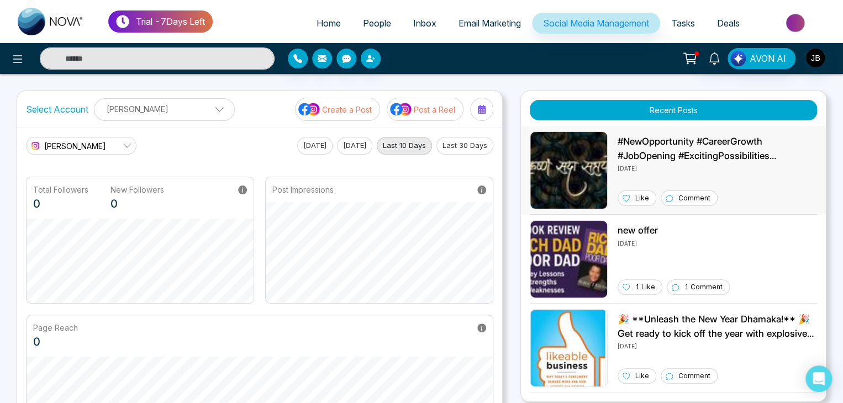
click at [638, 199] on p "Like" at bounding box center [642, 198] width 14 height 10
click at [313, 144] on button "Today" at bounding box center [314, 146] width 35 height 18
click at [211, 111] on span at bounding box center [216, 112] width 10 height 10
click at [244, 120] on div "Select Account Jayesh Nova Jayesh Nova Add Social Accounts Create a Post Post a…" at bounding box center [259, 109] width 485 height 36
click at [812, 65] on img "button" at bounding box center [815, 58] width 19 height 19
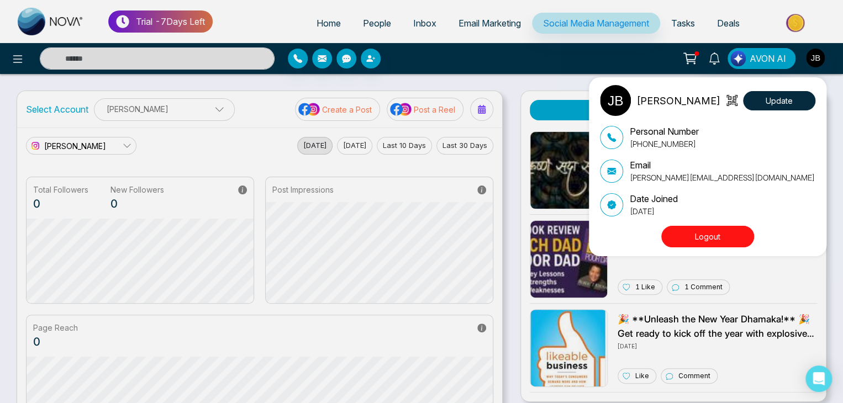
click at [702, 238] on button "Logout" at bounding box center [707, 237] width 93 height 22
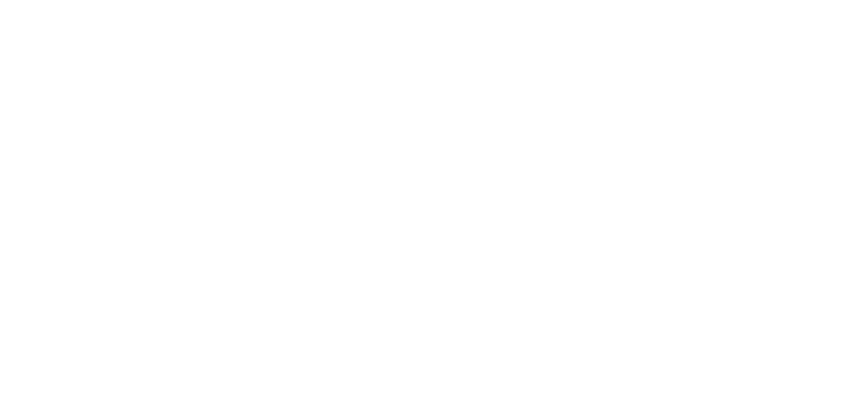
select select "*"
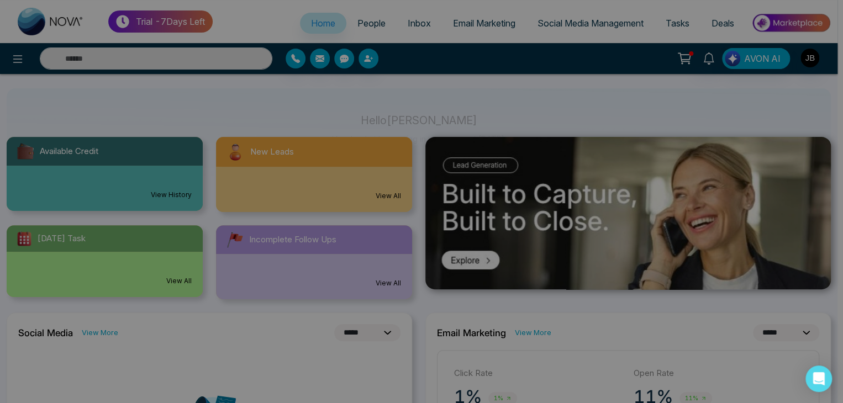
scroll to position [82, 0]
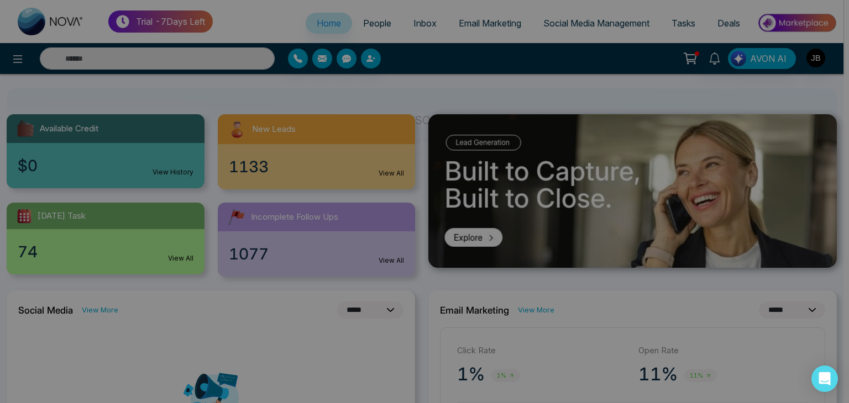
click at [848, 177] on html "**********" at bounding box center [424, 119] width 849 height 403
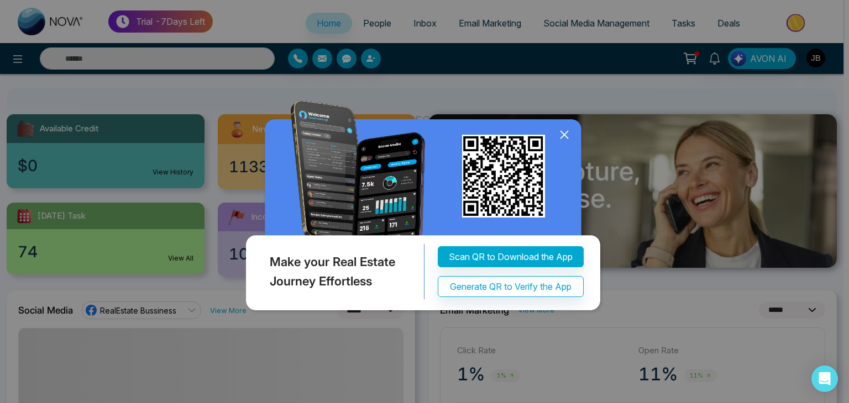
click at [566, 133] on icon at bounding box center [564, 135] width 17 height 17
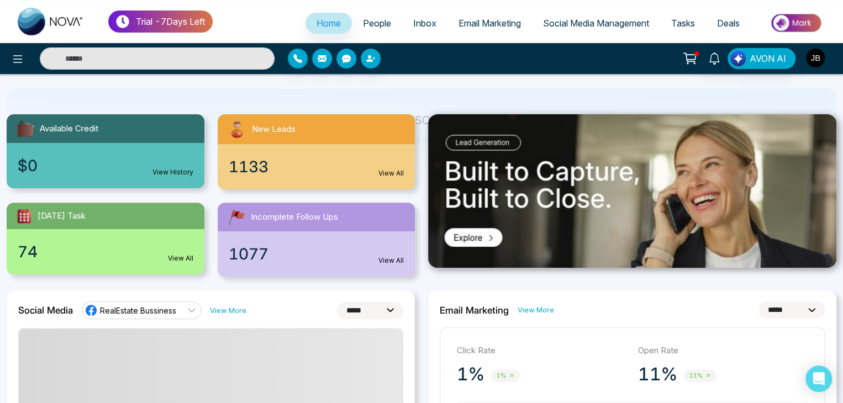
click at [813, 57] on img "button" at bounding box center [815, 58] width 19 height 19
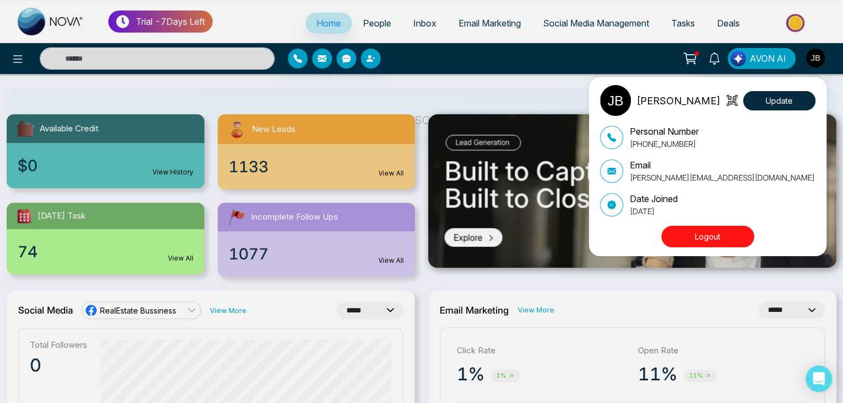
click at [702, 239] on button "Logout" at bounding box center [707, 237] width 93 height 22
